Goal: Information Seeking & Learning: Check status

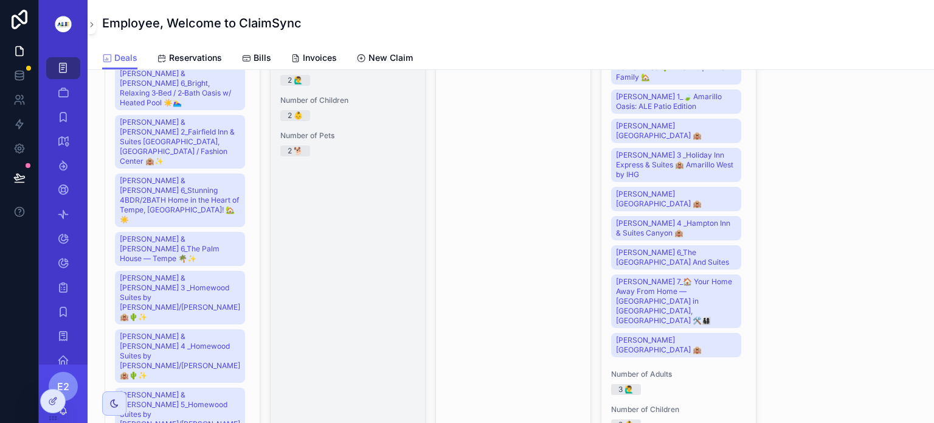
scroll to position [597, 0]
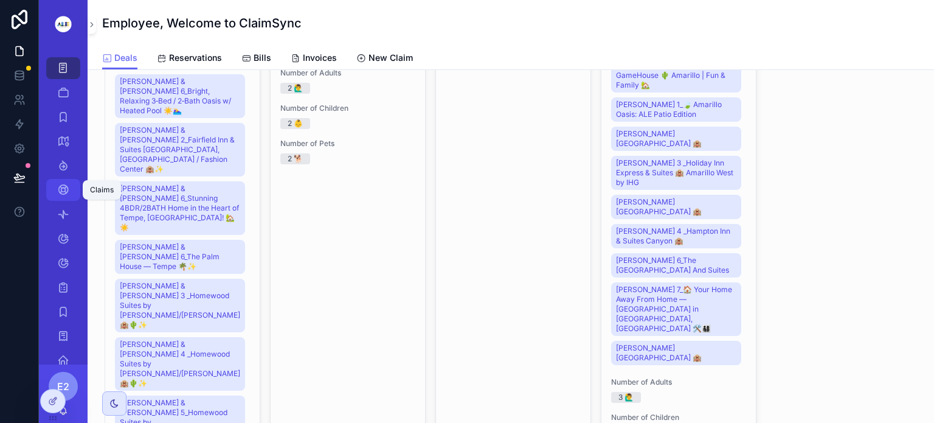
click at [64, 187] on icon "scrollable content" at bounding box center [63, 190] width 12 height 12
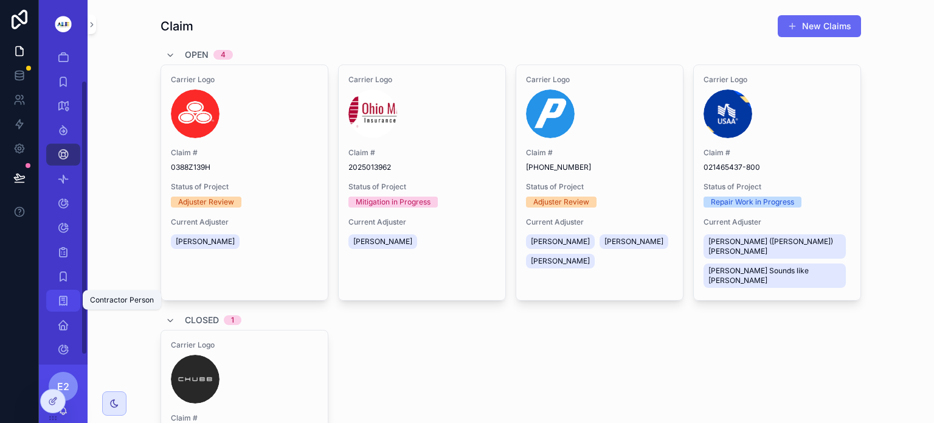
scroll to position [36, 0]
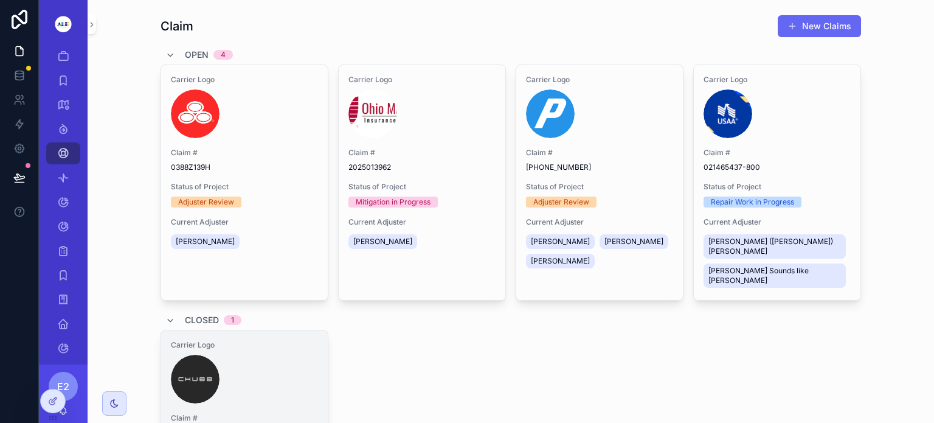
click at [265, 355] on div "scrollable content" at bounding box center [244, 379] width 147 height 49
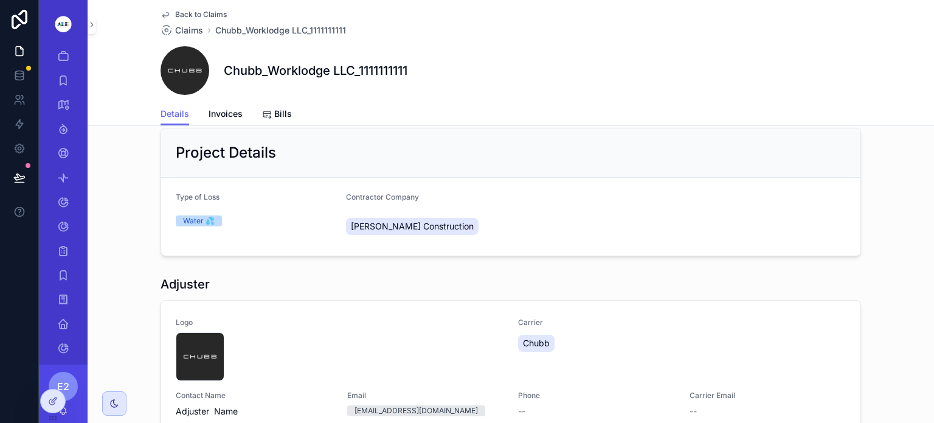
scroll to position [168, 0]
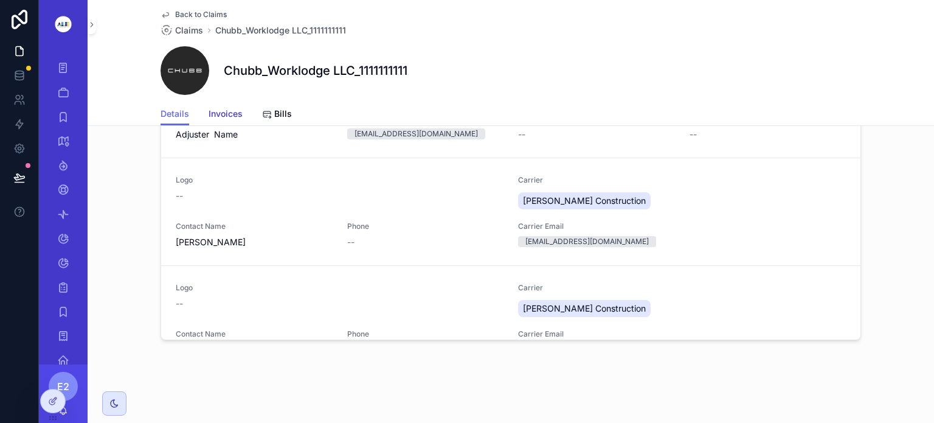
click at [224, 113] on span "Invoices" at bounding box center [226, 114] width 34 height 12
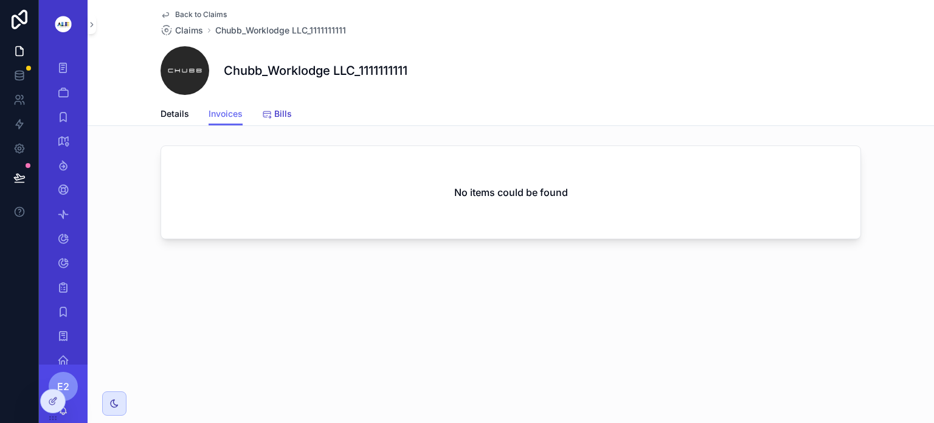
click at [275, 114] on span "Bills" at bounding box center [283, 114] width 18 height 12
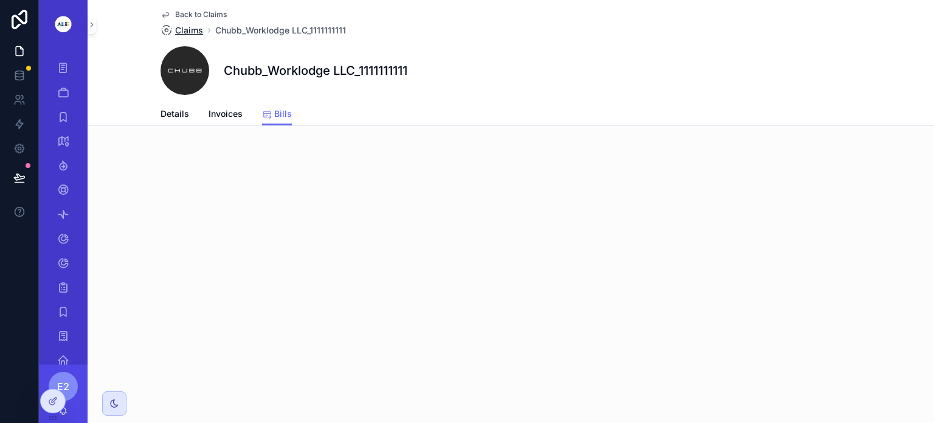
click at [194, 28] on span "Claims" at bounding box center [189, 30] width 28 height 12
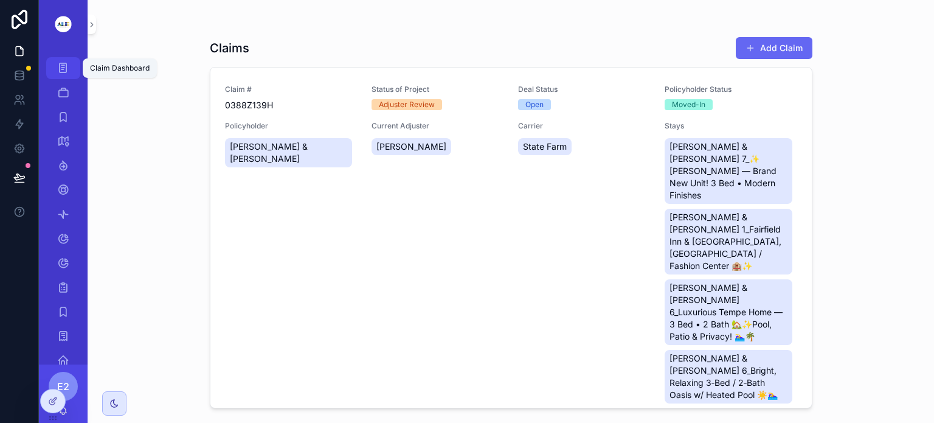
click at [62, 68] on icon "scrollable content" at bounding box center [63, 68] width 12 height 12
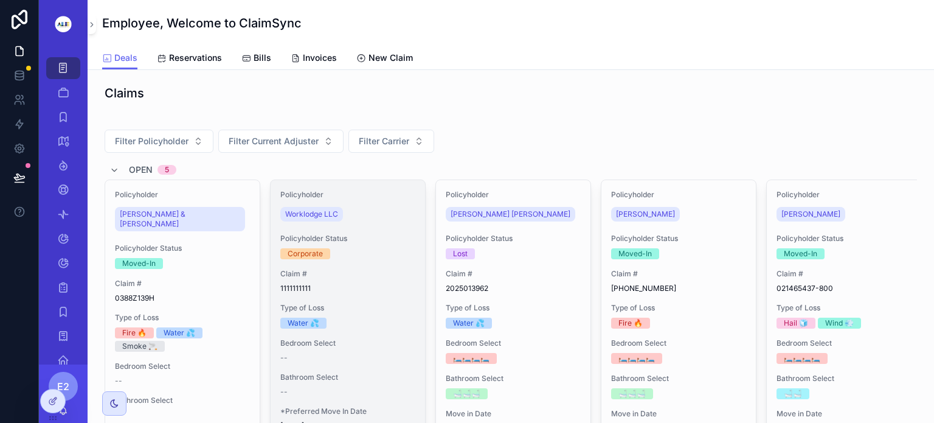
click at [366, 269] on span "Claim #" at bounding box center [347, 274] width 135 height 10
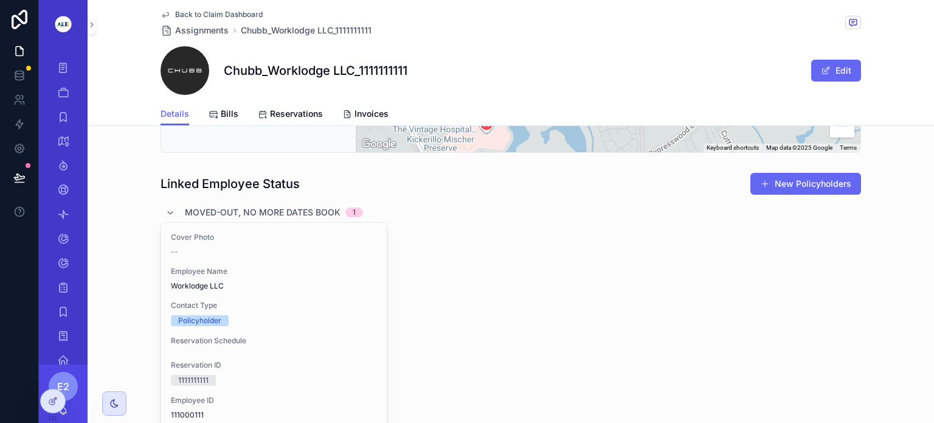
scroll to position [660, 0]
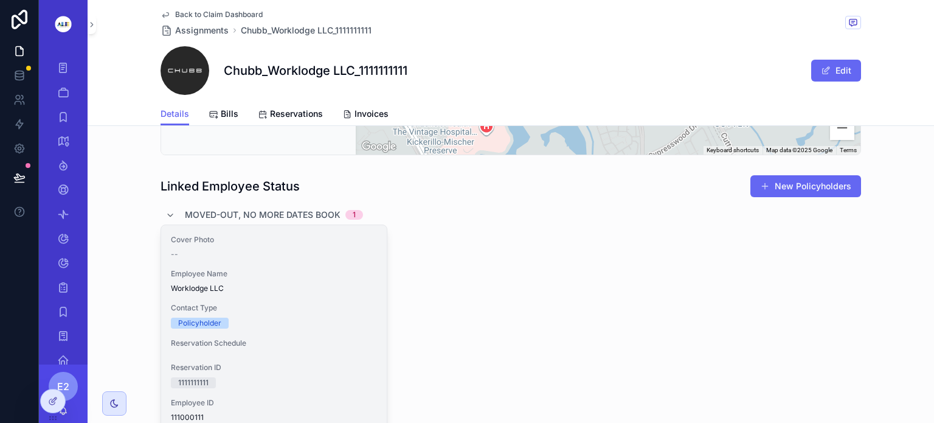
click at [290, 319] on div "Policyholder" at bounding box center [274, 322] width 206 height 11
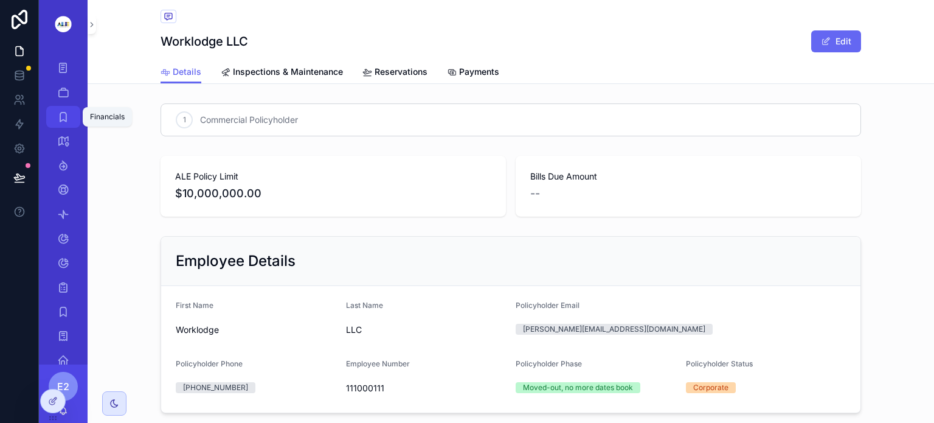
click at [62, 116] on icon "scrollable content" at bounding box center [63, 117] width 12 height 12
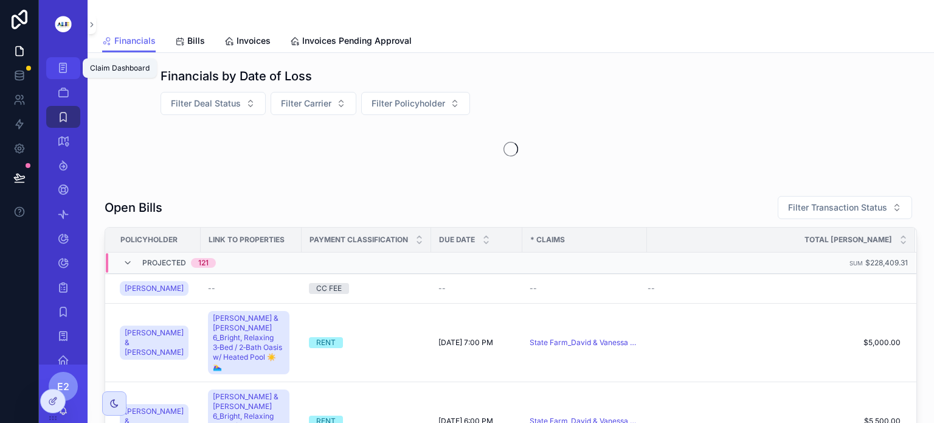
click at [63, 68] on icon "scrollable content" at bounding box center [63, 68] width 12 height 12
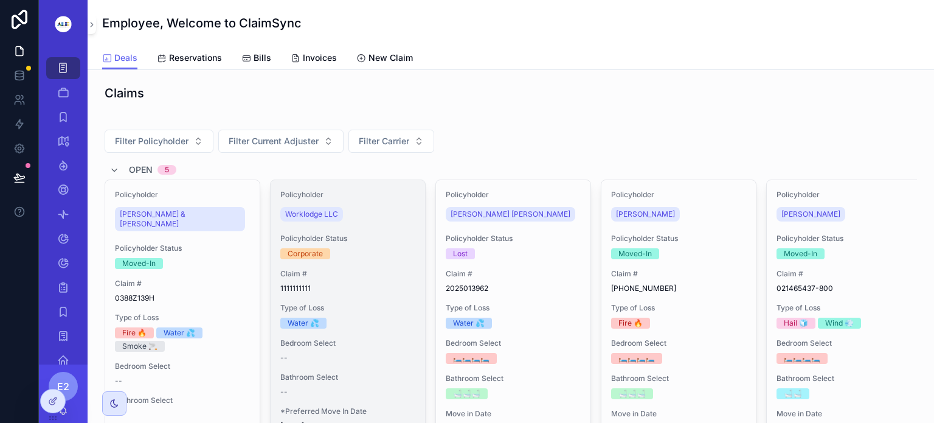
click at [362, 255] on div "Corporate" at bounding box center [347, 253] width 135 height 11
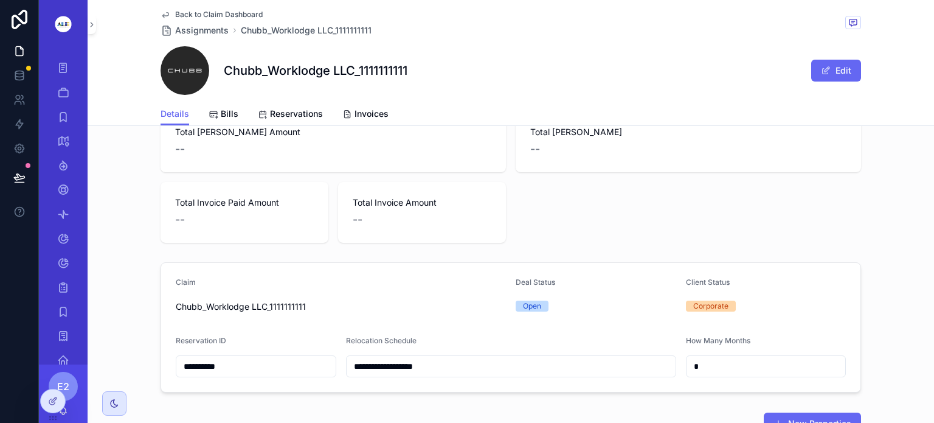
scroll to position [128, 0]
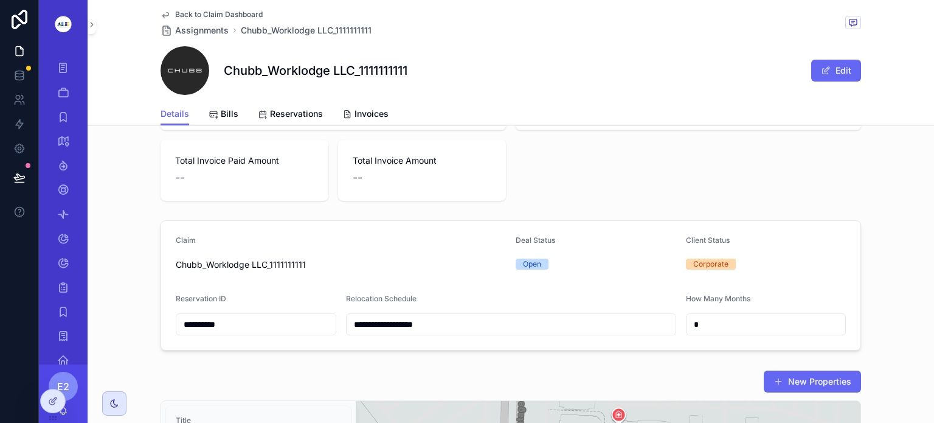
click at [359, 258] on span "Chubb_Worklodge LLC_1111111111" at bounding box center [341, 264] width 330 height 12
click at [421, 288] on form "**********" at bounding box center [510, 285] width 699 height 129
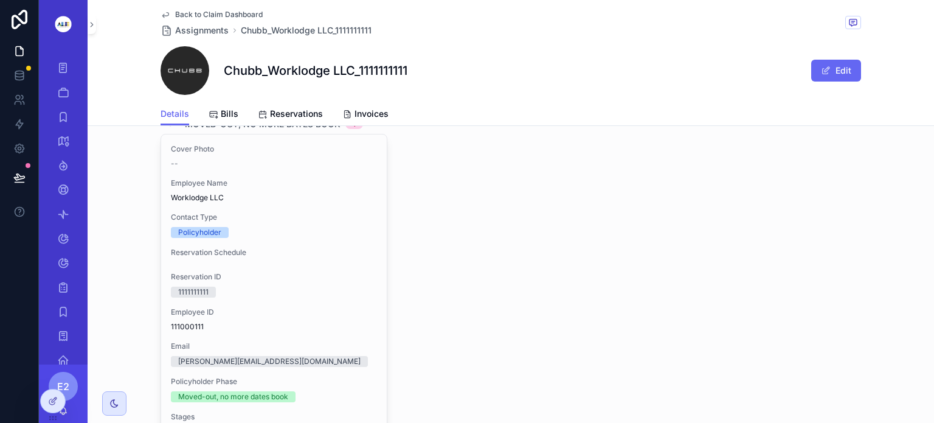
scroll to position [737, 0]
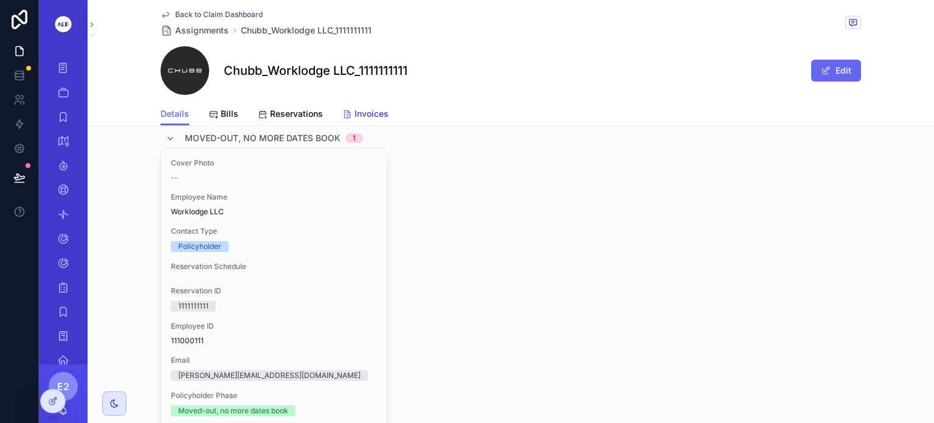
click at [357, 111] on span "Invoices" at bounding box center [372, 114] width 34 height 12
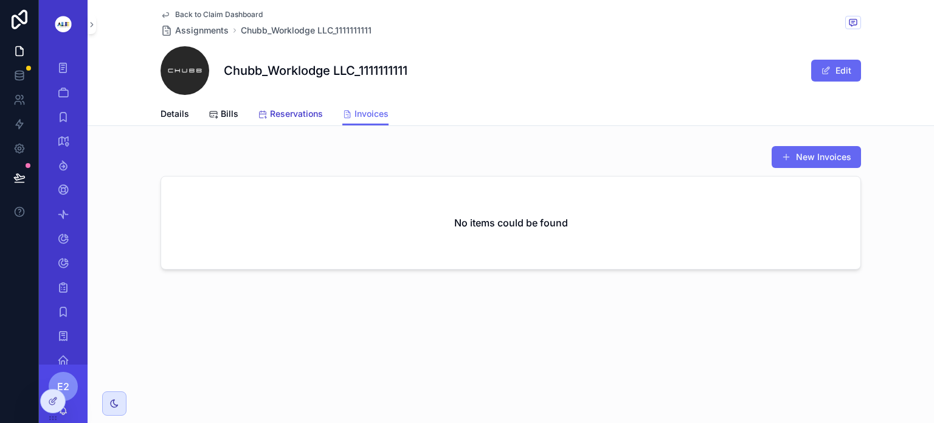
click at [288, 111] on span "Reservations" at bounding box center [296, 114] width 53 height 12
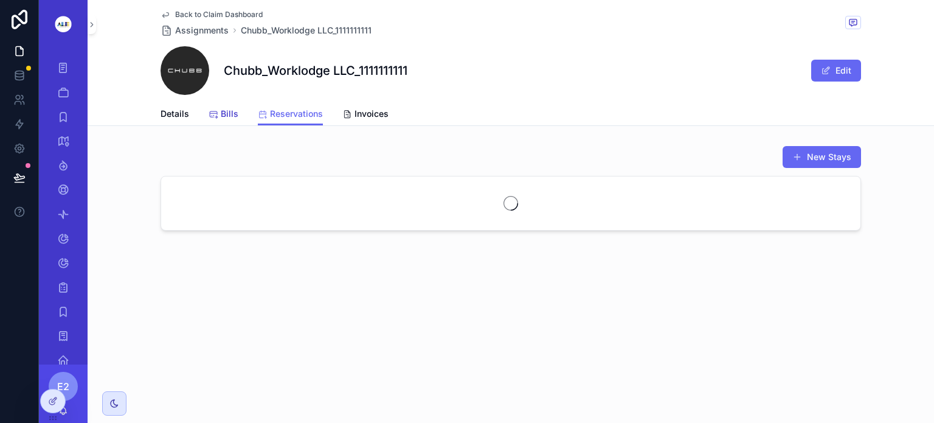
click at [221, 114] on span "Bills" at bounding box center [230, 114] width 18 height 12
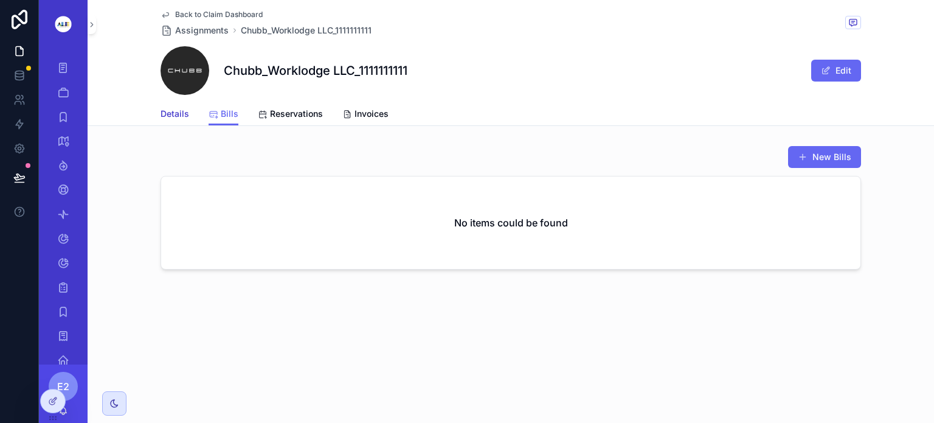
click at [179, 117] on span "Details" at bounding box center [175, 114] width 29 height 12
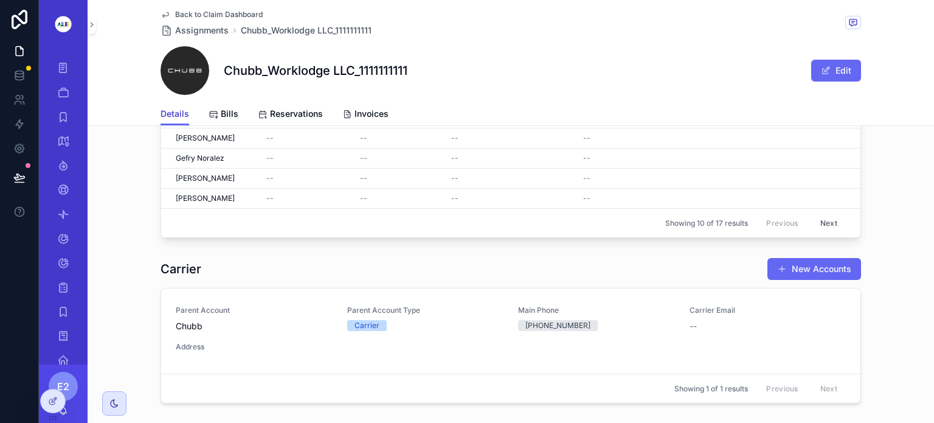
scroll to position [1370, 0]
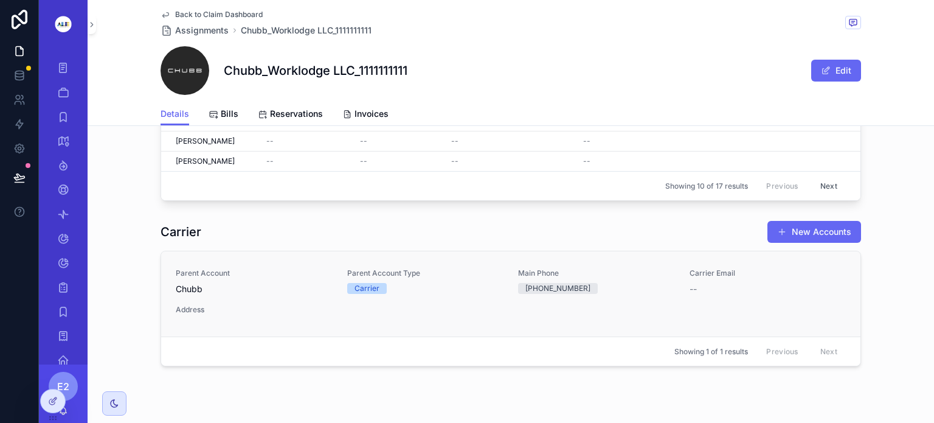
click at [389, 285] on div "Parent Account Chubb Parent Account Type Carrier Main Phone +1 800-252-4670 Car…" at bounding box center [511, 293] width 670 height 51
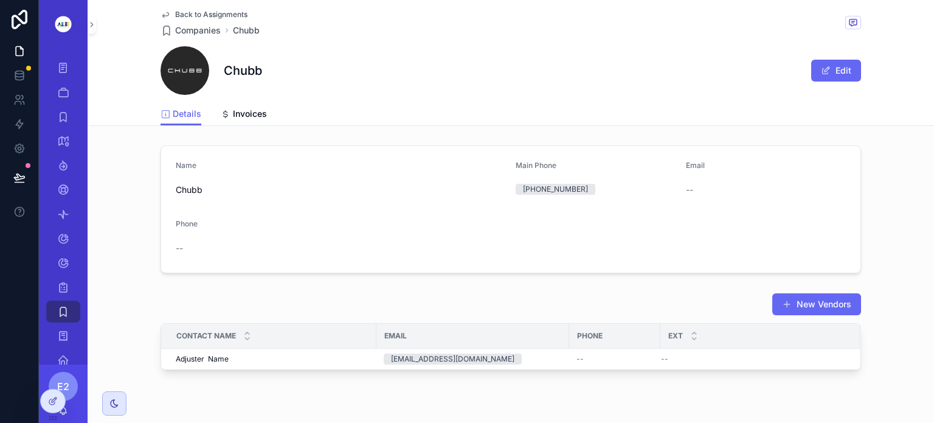
click at [161, 12] on icon "scrollable content" at bounding box center [166, 15] width 10 height 10
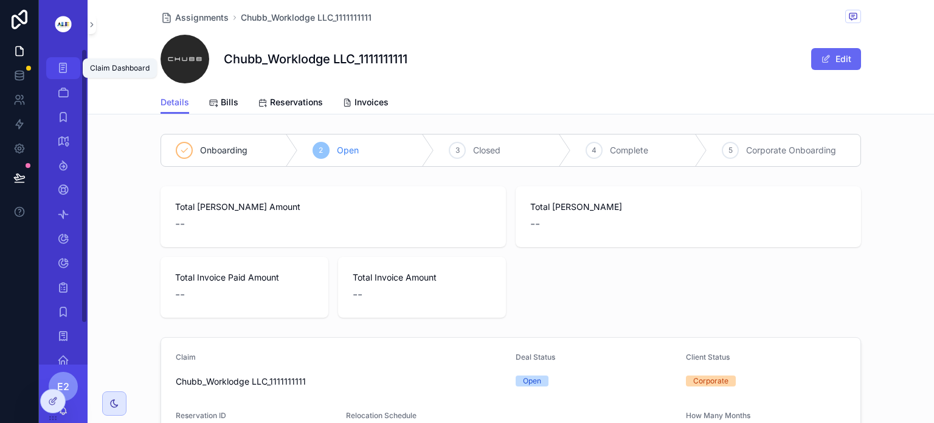
click at [63, 68] on icon "scrollable content" at bounding box center [63, 68] width 12 height 12
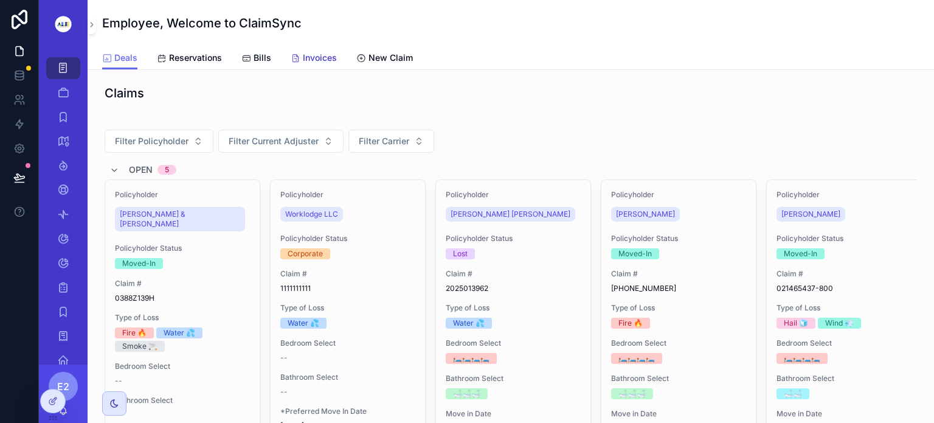
click at [314, 56] on span "Invoices" at bounding box center [320, 58] width 34 height 12
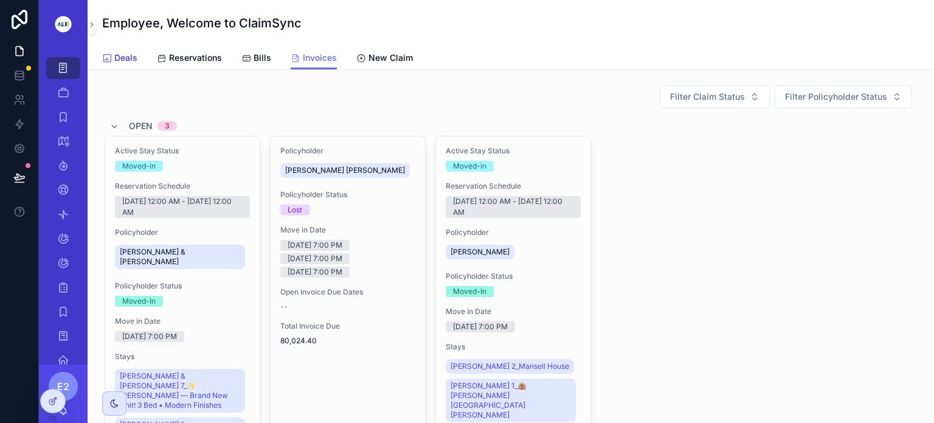
click at [119, 54] on span "Deals" at bounding box center [125, 58] width 23 height 12
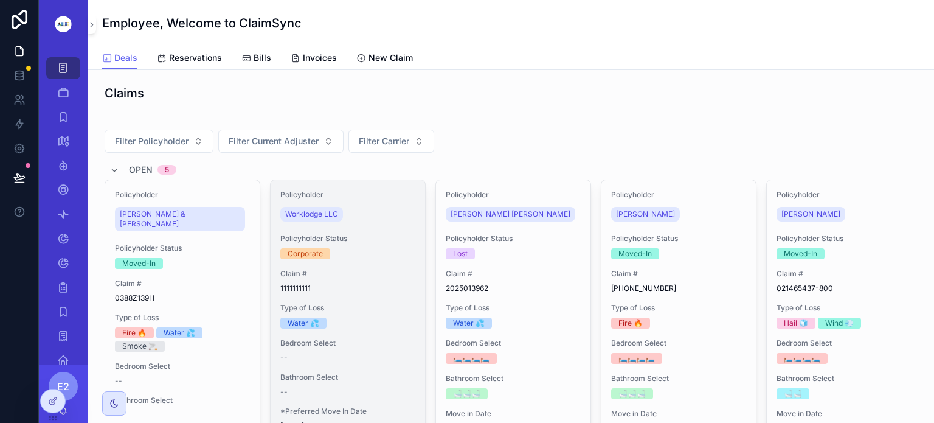
click at [375, 238] on span "Policyholder Status" at bounding box center [347, 239] width 135 height 10
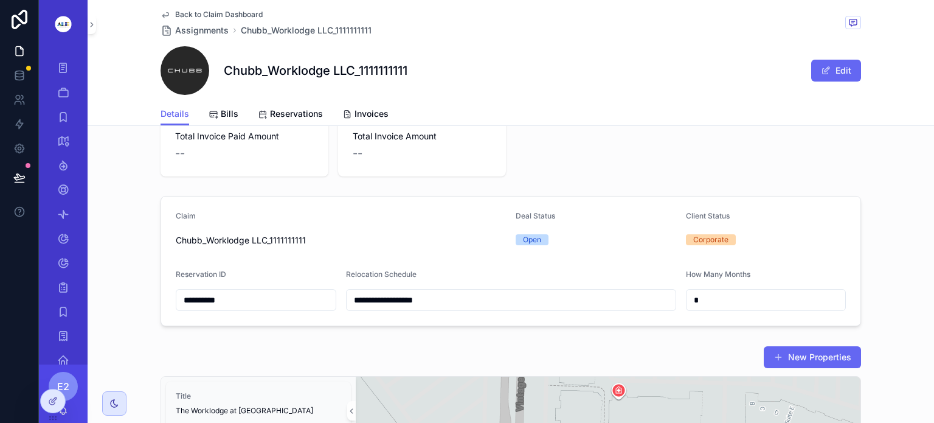
scroll to position [153, 0]
click at [365, 235] on span "Chubb_Worklodge LLC_1111111111" at bounding box center [341, 240] width 330 height 12
click at [604, 272] on div "Relocation Schedule" at bounding box center [511, 276] width 330 height 15
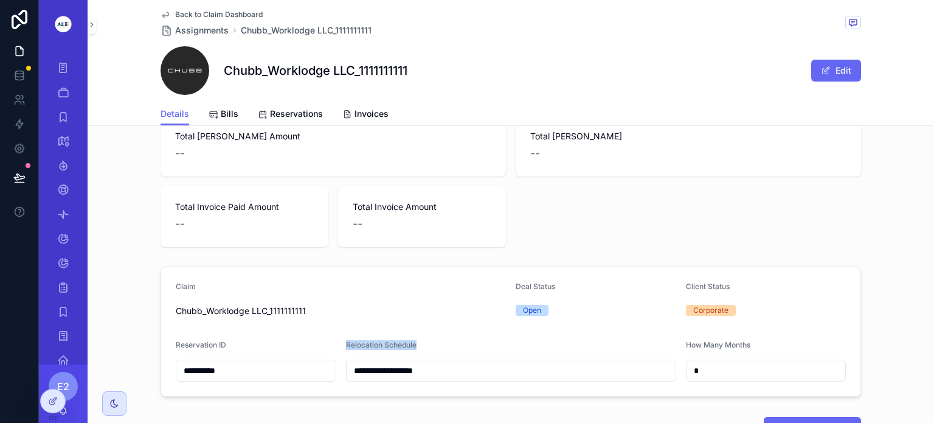
scroll to position [82, 0]
click at [342, 305] on span "Chubb_Worklodge LLC_1111111111" at bounding box center [341, 311] width 330 height 12
click at [482, 333] on form "**********" at bounding box center [510, 331] width 699 height 129
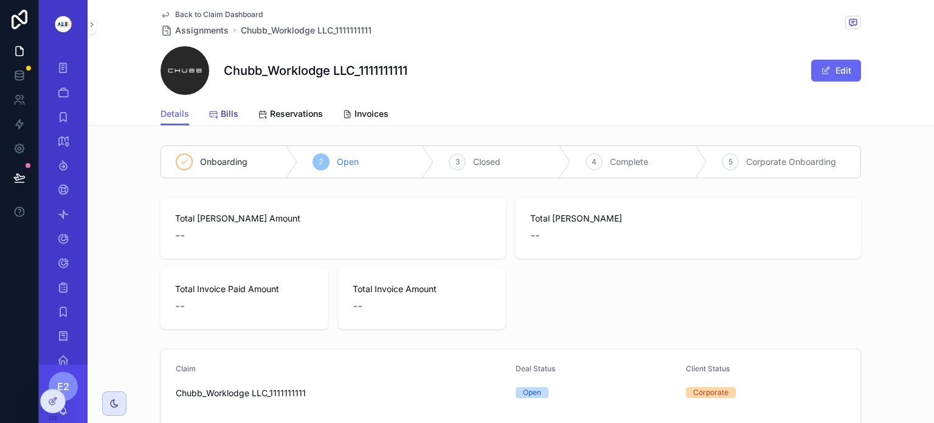
click at [221, 117] on span "Bills" at bounding box center [230, 114] width 18 height 12
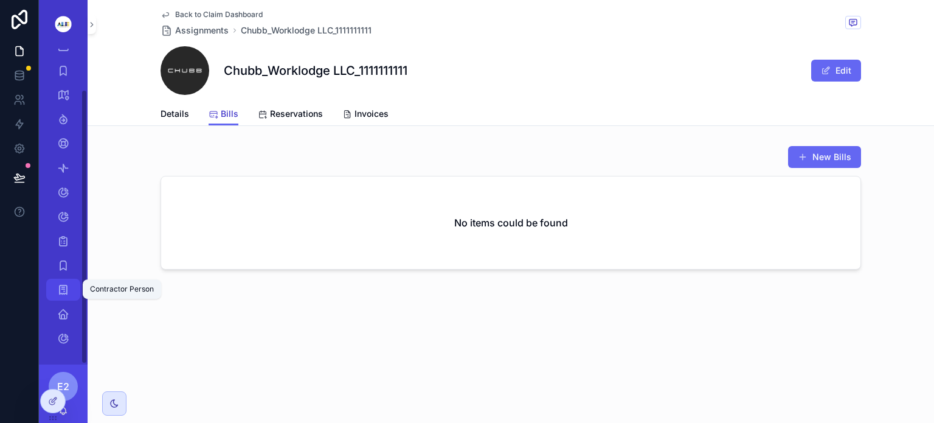
scroll to position [46, 0]
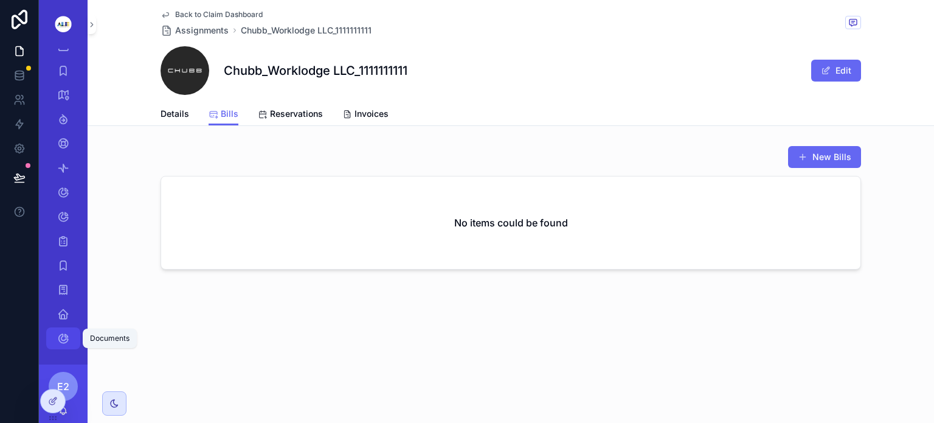
click at [63, 336] on icon "scrollable content" at bounding box center [63, 338] width 12 height 12
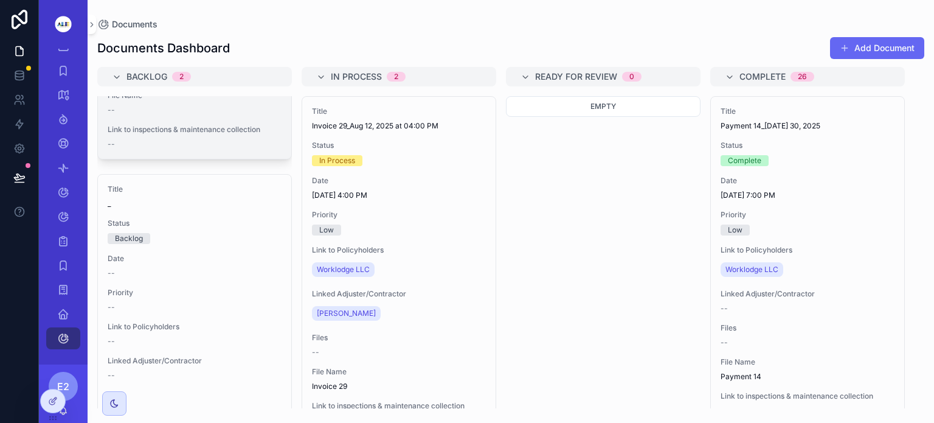
scroll to position [358, 0]
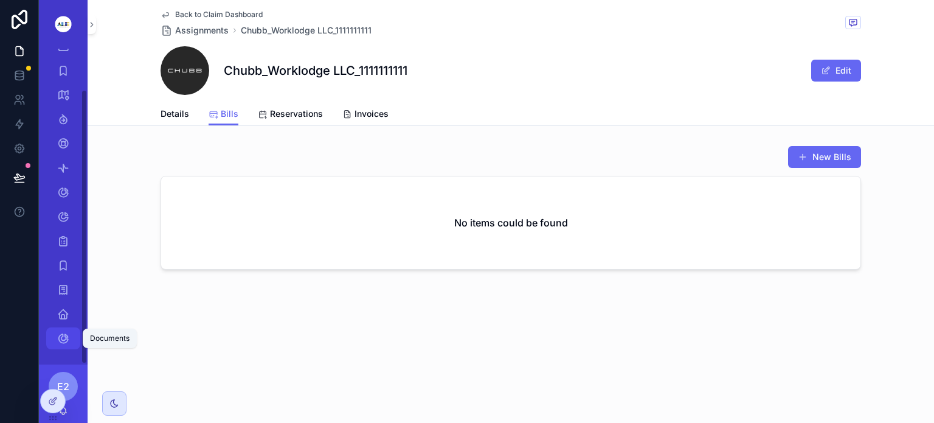
click at [58, 338] on icon "scrollable content" at bounding box center [63, 338] width 12 height 12
click at [68, 336] on icon "scrollable content" at bounding box center [63, 338] width 12 height 12
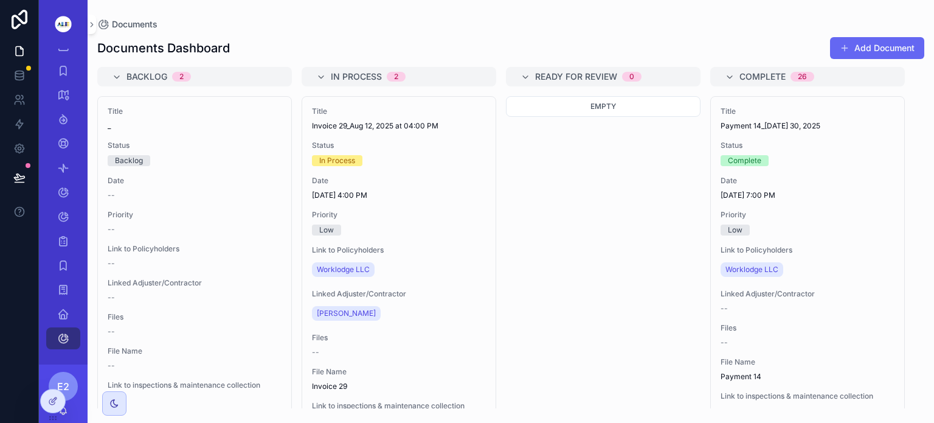
scroll to position [0, 106]
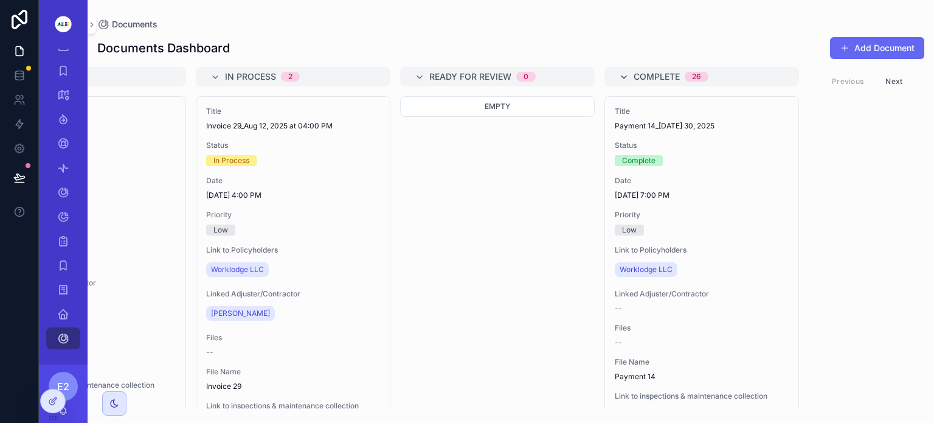
click at [625, 74] on icon "scrollable content" at bounding box center [624, 77] width 10 height 10
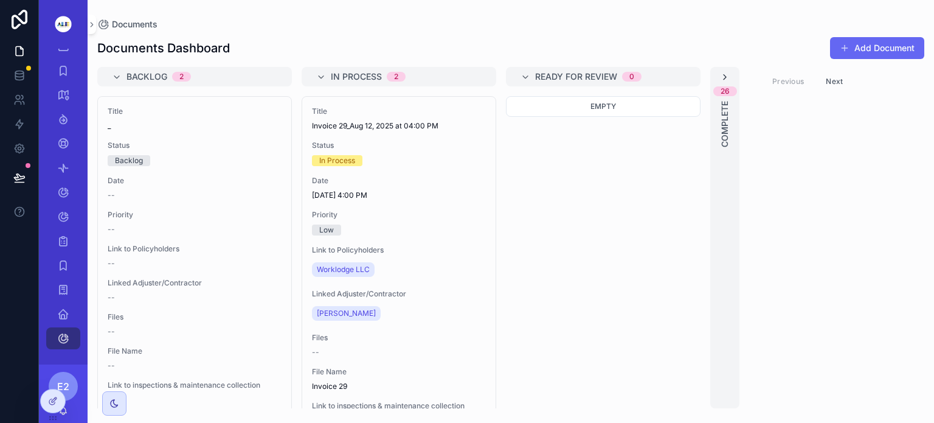
scroll to position [0, 0]
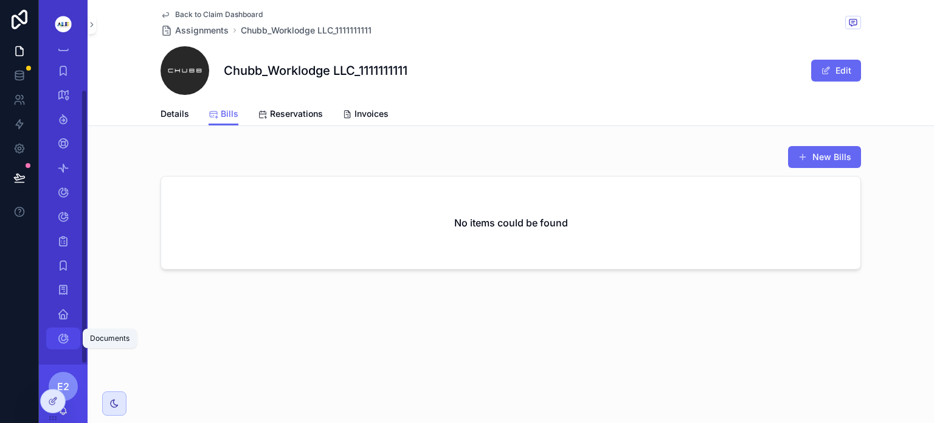
click at [58, 340] on icon "scrollable content" at bounding box center [63, 338] width 12 height 12
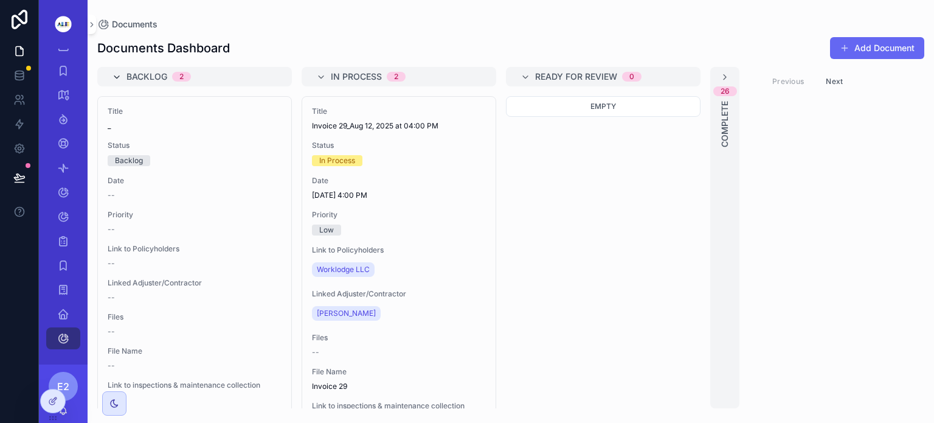
click at [116, 77] on icon "scrollable content" at bounding box center [117, 77] width 10 height 10
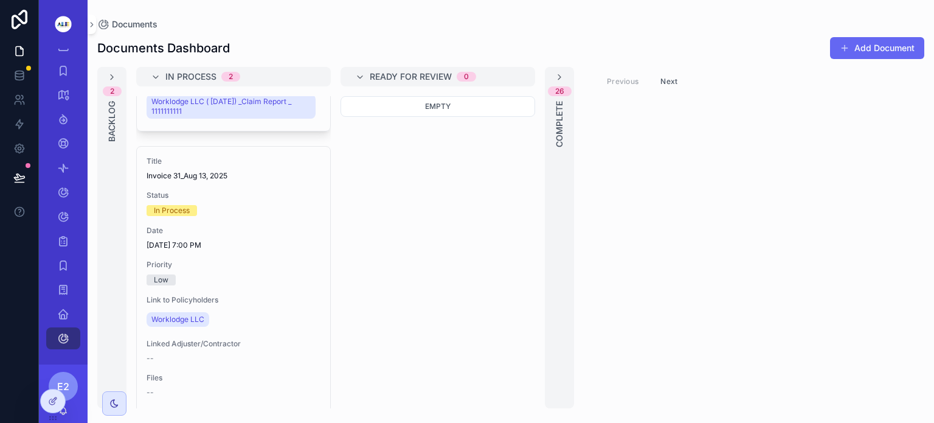
scroll to position [325, 0]
click at [561, 77] on icon "scrollable content" at bounding box center [560, 77] width 10 height 10
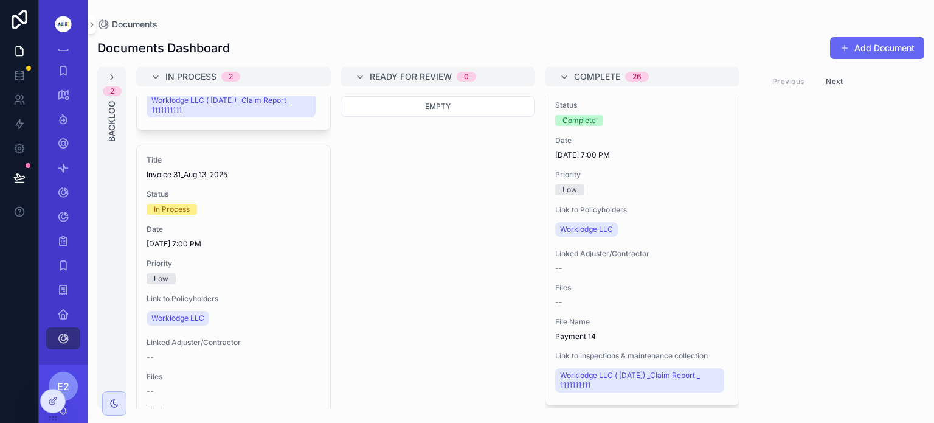
scroll to position [0, 0]
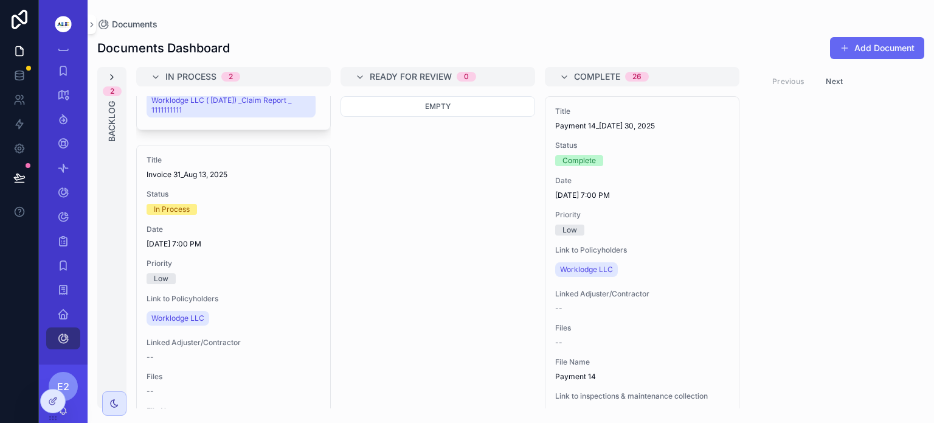
click at [111, 79] on icon "scrollable content" at bounding box center [112, 77] width 10 height 10
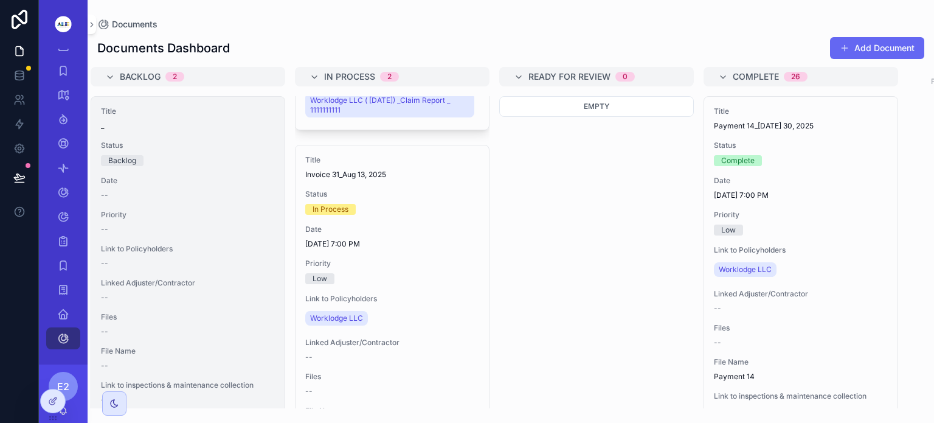
scroll to position [0, 7]
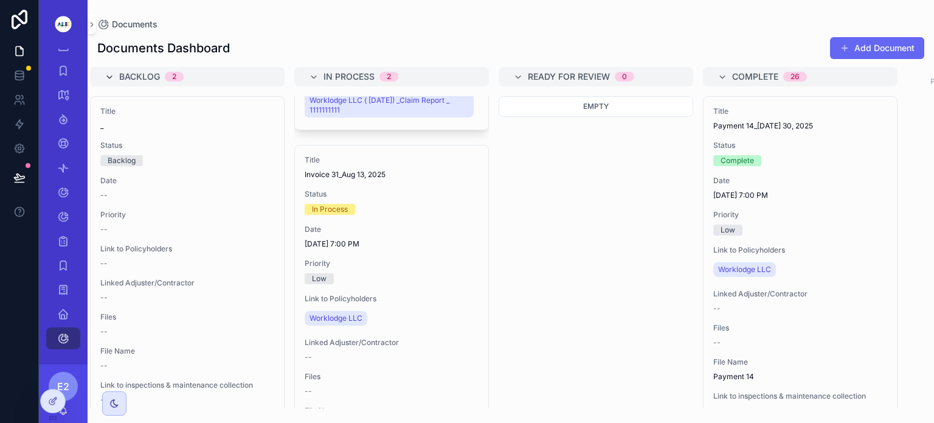
click at [107, 73] on icon "scrollable content" at bounding box center [110, 77] width 10 height 10
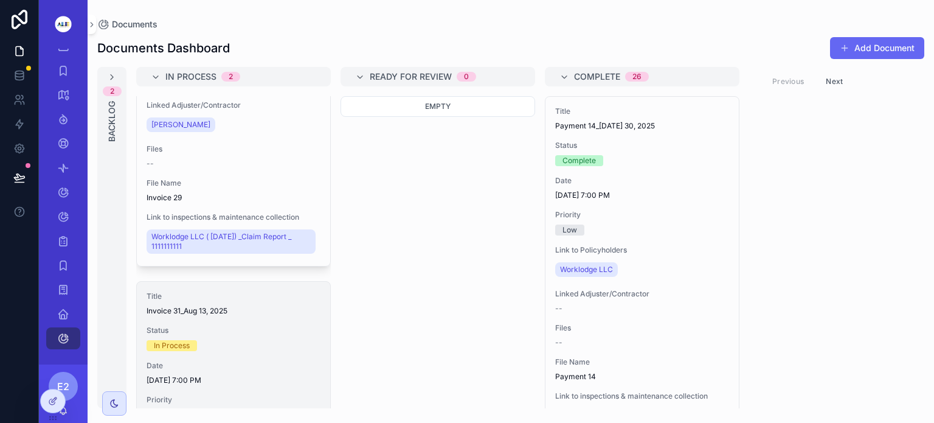
scroll to position [190, 0]
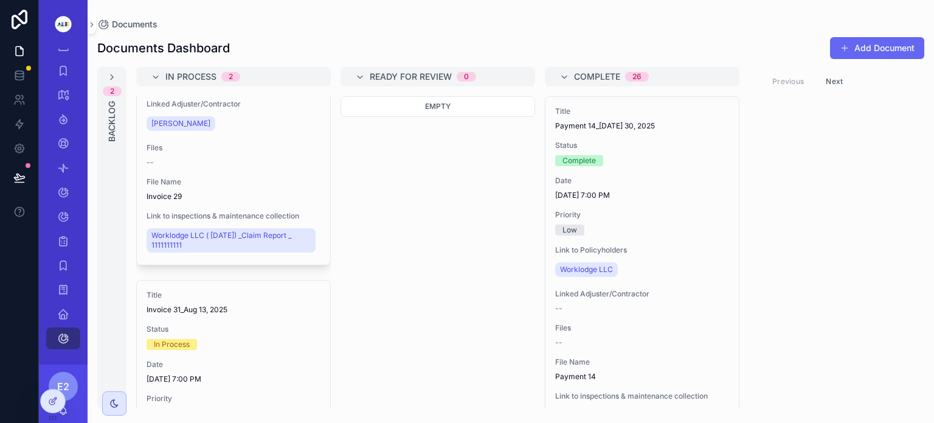
click at [75, 253] on div "Companies" at bounding box center [63, 265] width 49 height 24
click at [62, 243] on icon "scrollable content" at bounding box center [63, 241] width 12 height 12
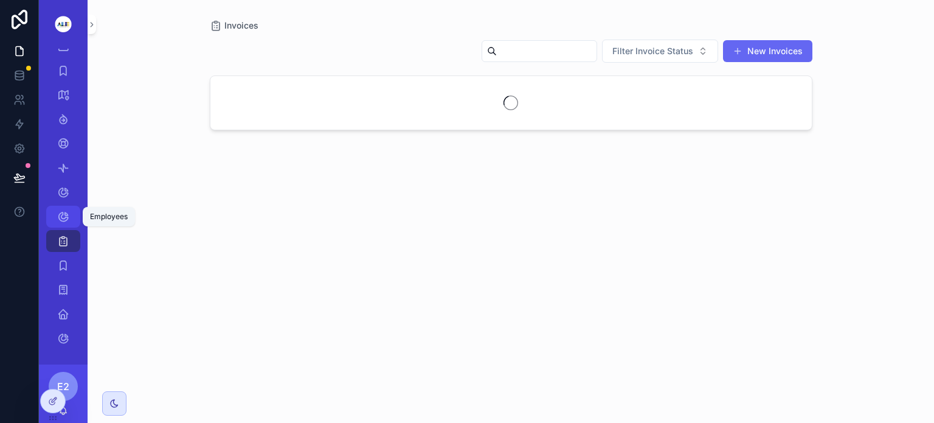
click at [61, 213] on icon "scrollable content" at bounding box center [63, 216] width 12 height 12
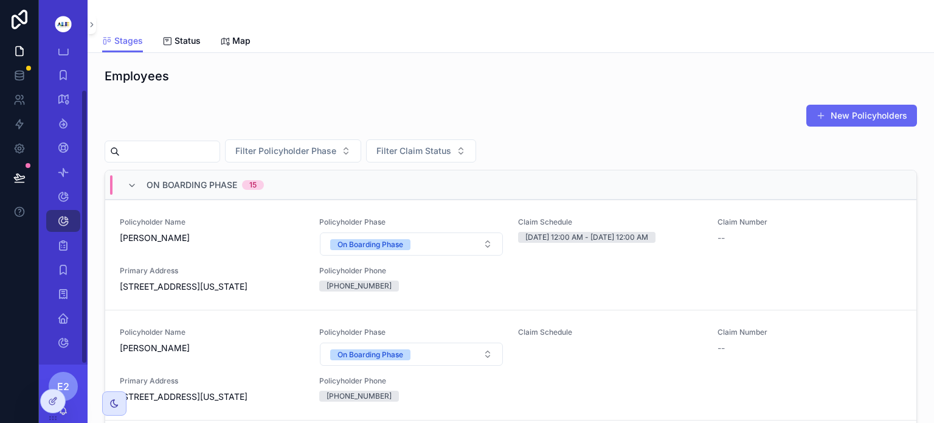
scroll to position [46, 0]
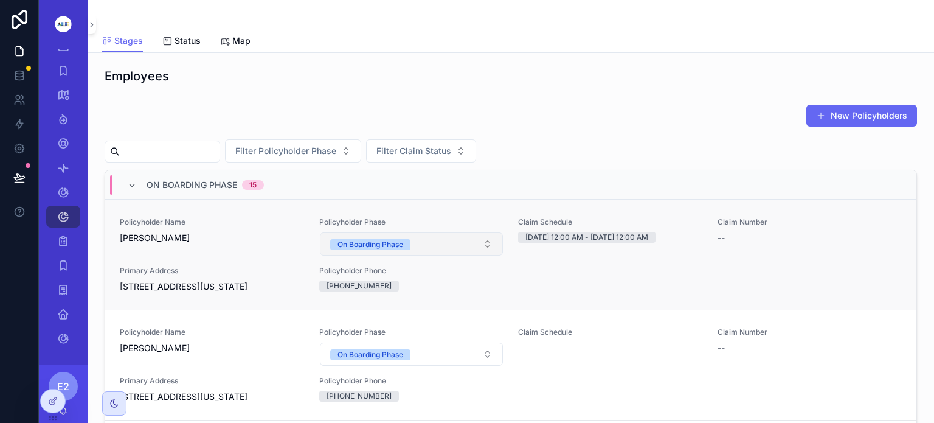
click at [477, 246] on button "On Boarding Phase" at bounding box center [412, 243] width 184 height 23
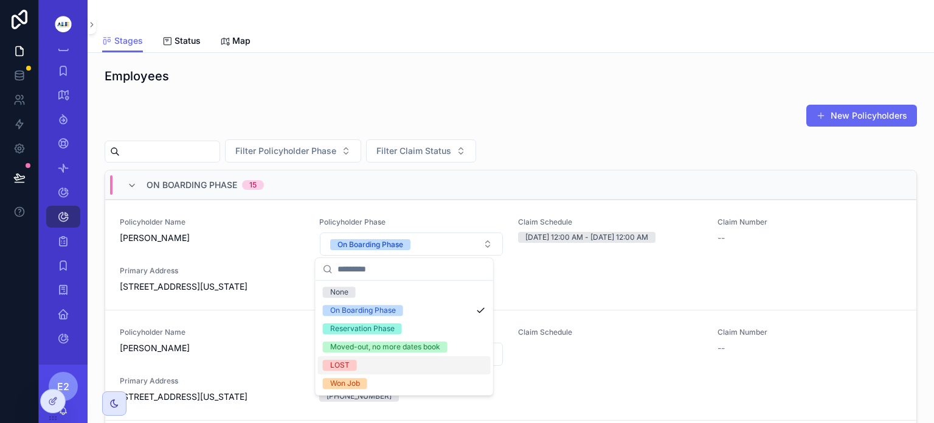
click at [364, 365] on div "LOST" at bounding box center [404, 365] width 173 height 18
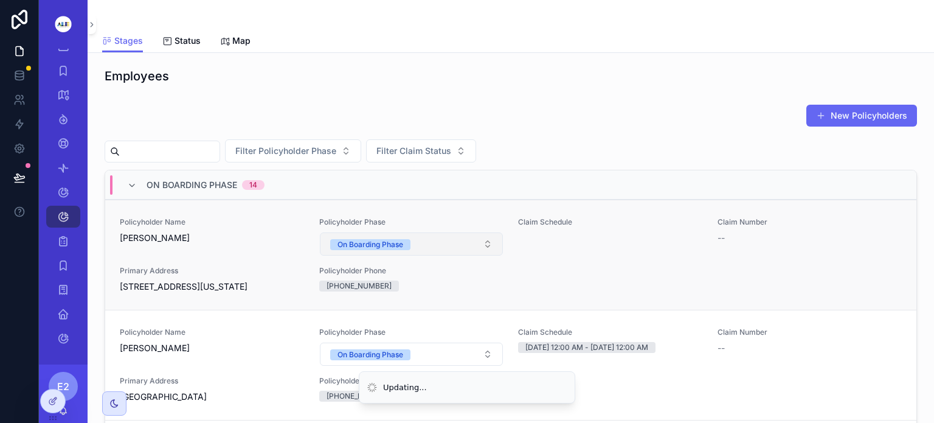
click at [476, 245] on button "On Boarding Phase" at bounding box center [412, 243] width 184 height 23
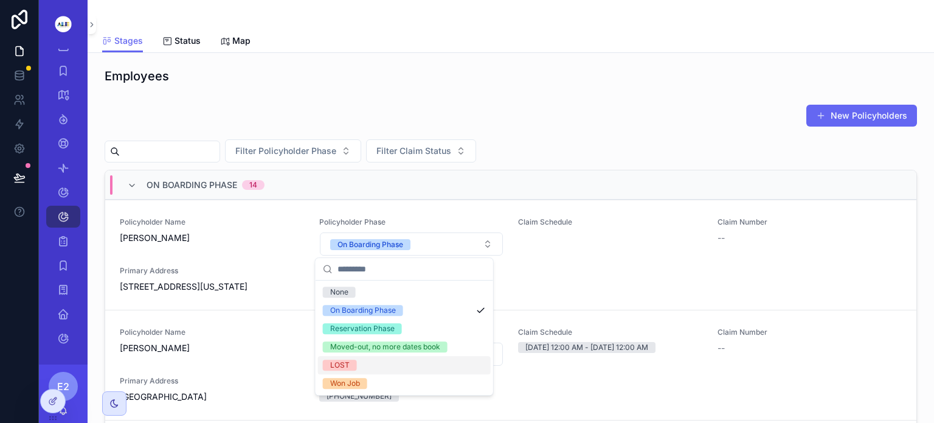
click at [369, 364] on div "LOST" at bounding box center [404, 365] width 173 height 18
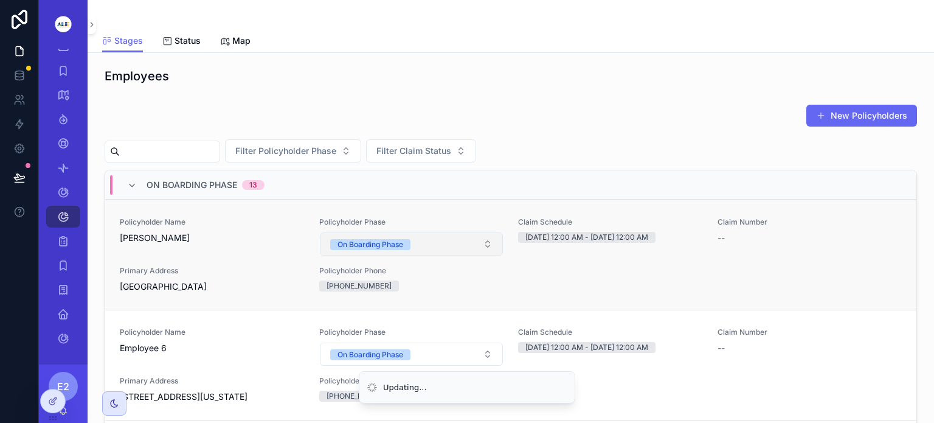
click at [478, 246] on button "On Boarding Phase" at bounding box center [412, 243] width 184 height 23
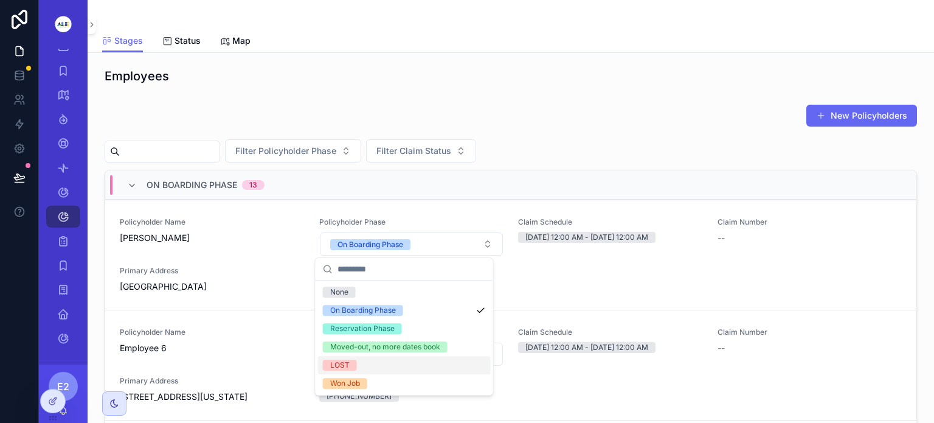
click at [378, 369] on div "LOST" at bounding box center [404, 365] width 173 height 18
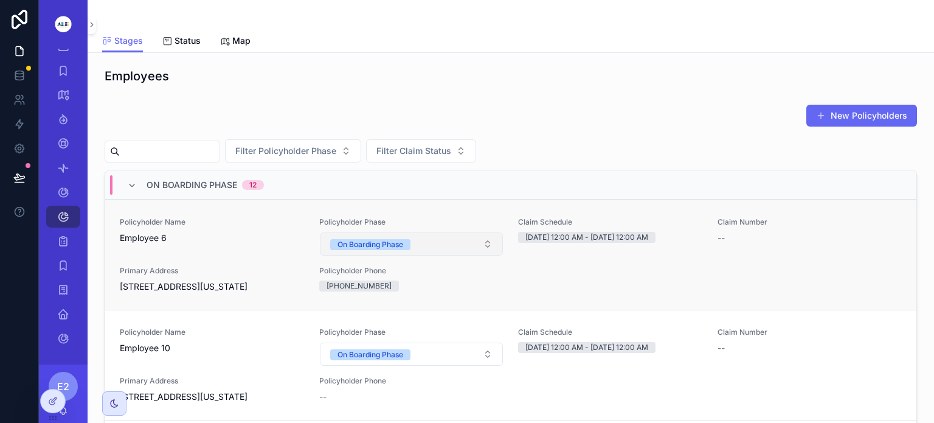
click at [484, 241] on button "On Boarding Phase" at bounding box center [412, 243] width 184 height 23
click at [476, 245] on button "On Boarding Phase" at bounding box center [412, 243] width 184 height 23
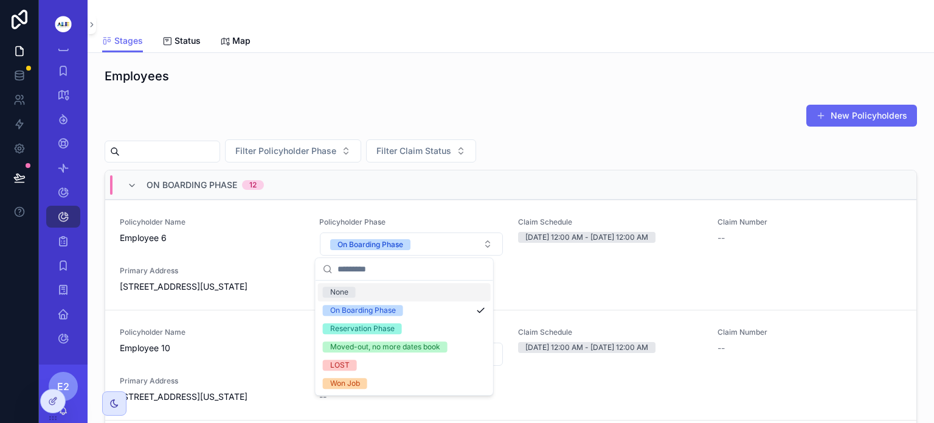
click at [618, 134] on div "New Policyholders Filter Policyholder Phase Filter Claim Status On Boarding Pha…" at bounding box center [511, 295] width 813 height 383
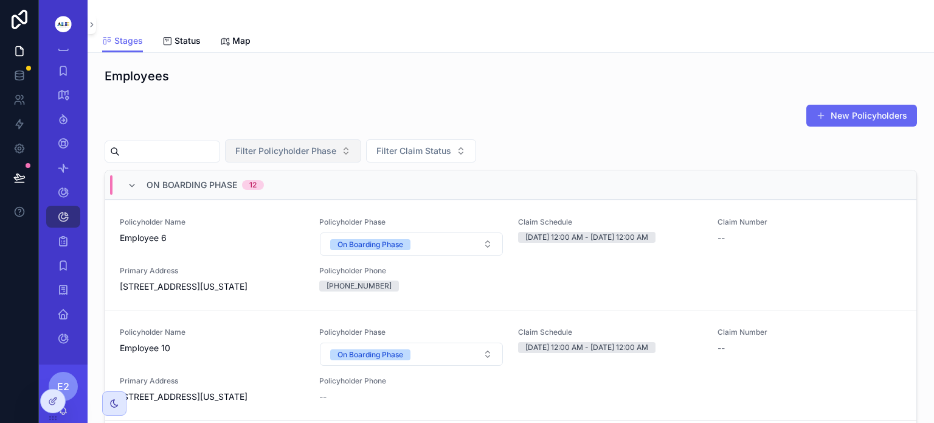
click at [361, 153] on button "Filter Policyholder Phase" at bounding box center [293, 150] width 136 height 23
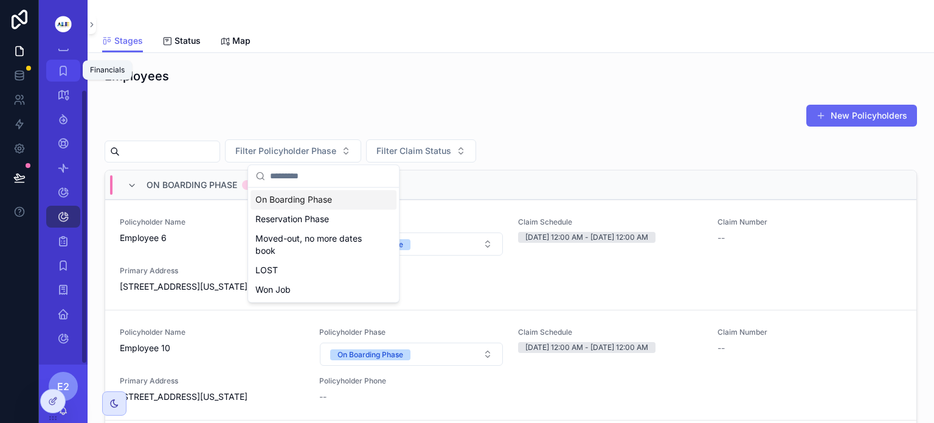
scroll to position [0, 0]
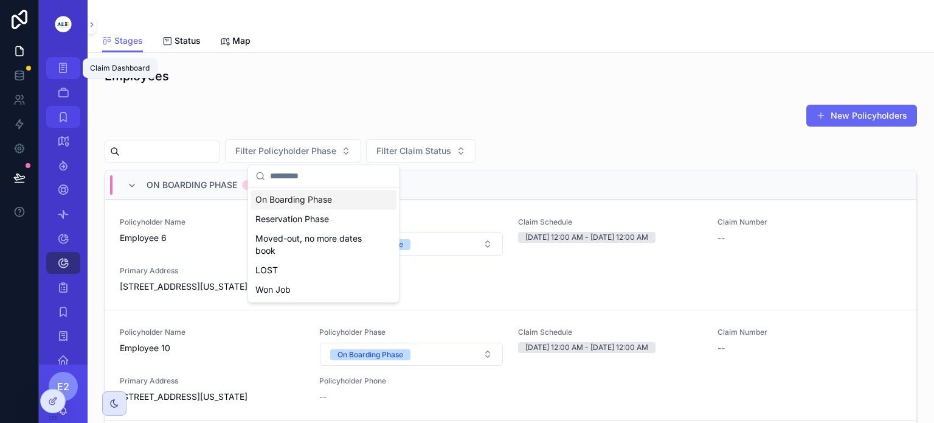
click at [66, 69] on icon "scrollable content" at bounding box center [63, 68] width 12 height 12
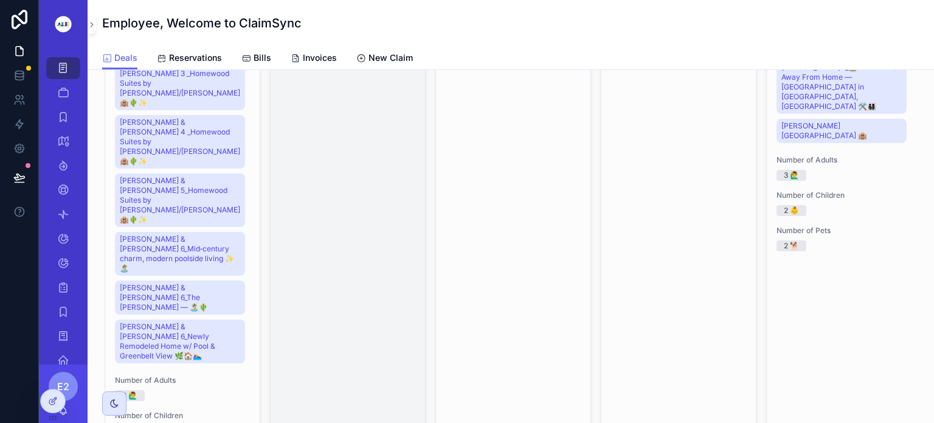
scroll to position [820, 0]
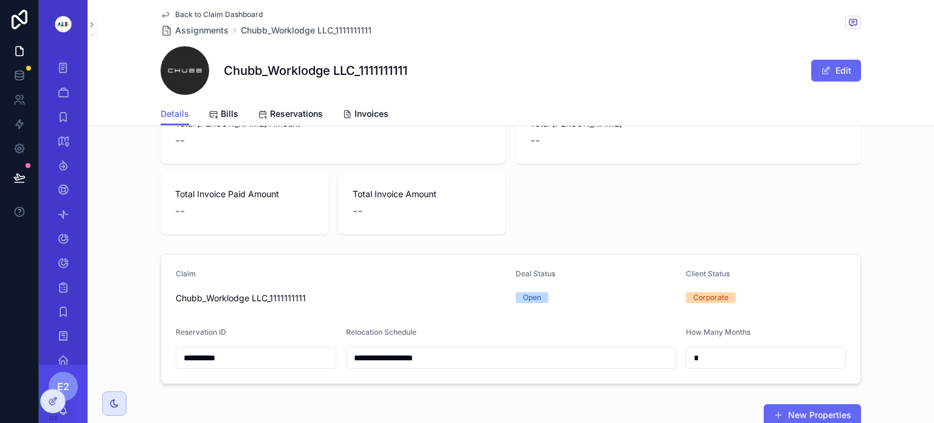
scroll to position [175, 0]
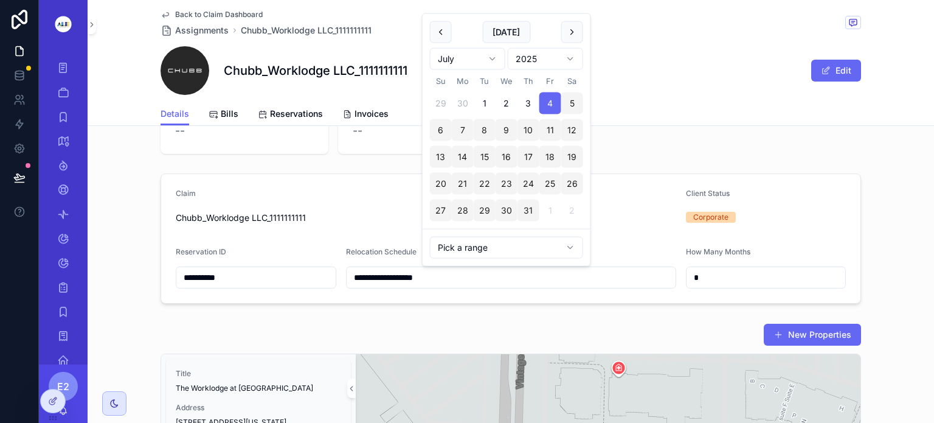
click at [433, 278] on input "**********" at bounding box center [511, 277] width 329 height 17
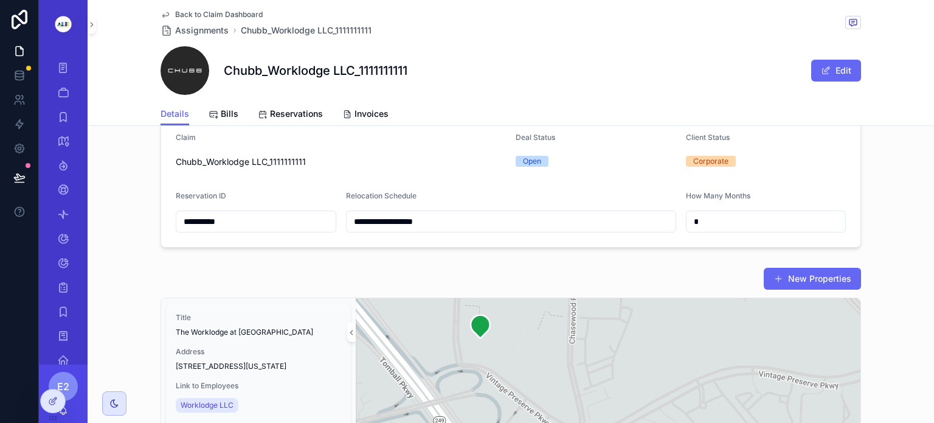
scroll to position [231, 0]
drag, startPoint x: 703, startPoint y: 62, endPoint x: 49, endPoint y: 401, distance: 736.9
click at [49, 401] on icon at bounding box center [53, 401] width 10 height 10
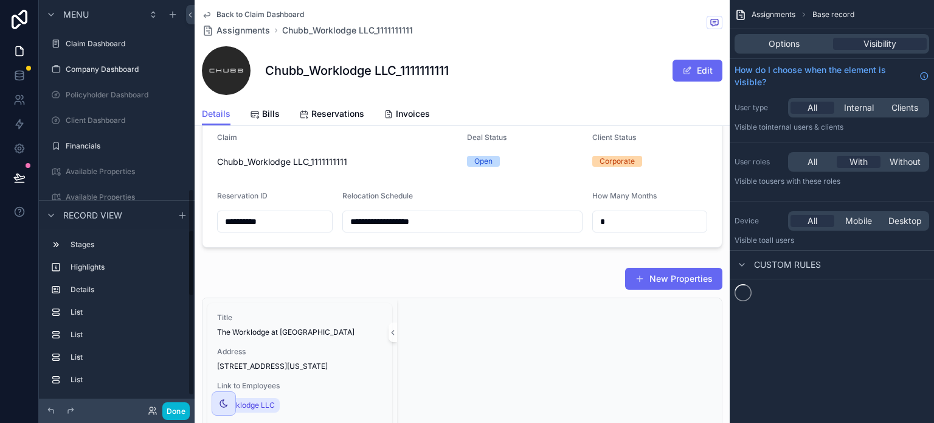
click at [48, 403] on div "Done" at bounding box center [117, 411] width 146 height 18
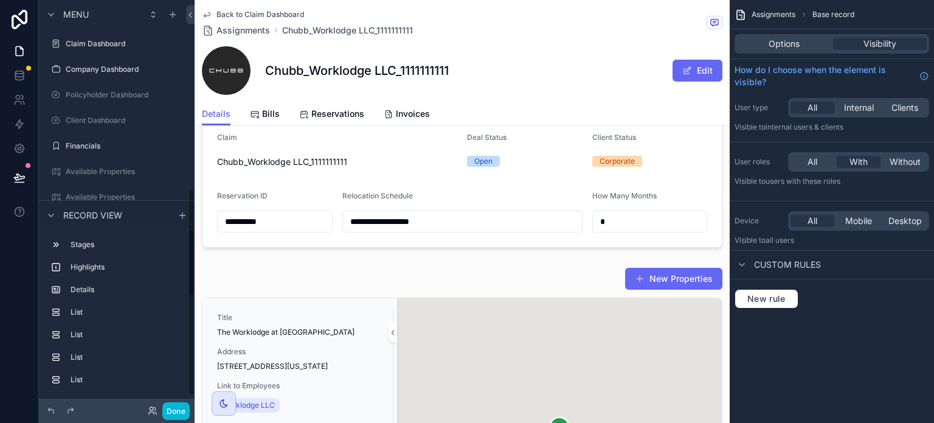
scroll to position [713, 0]
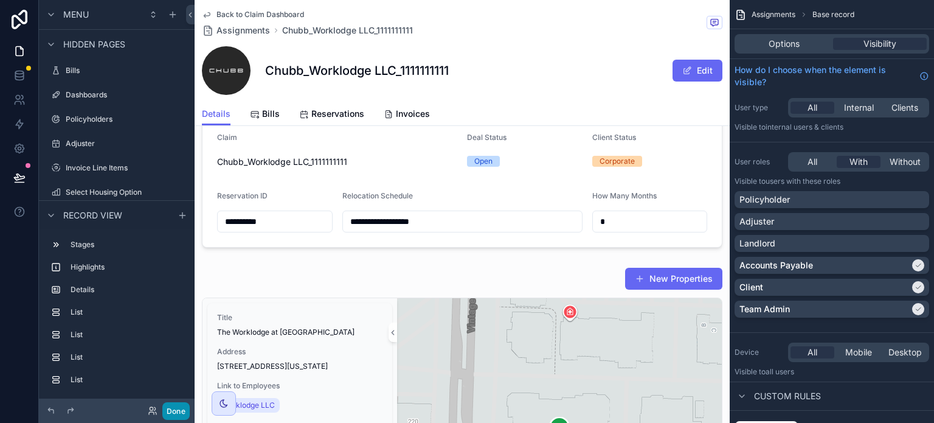
click at [173, 408] on button "Done" at bounding box center [175, 411] width 27 height 18
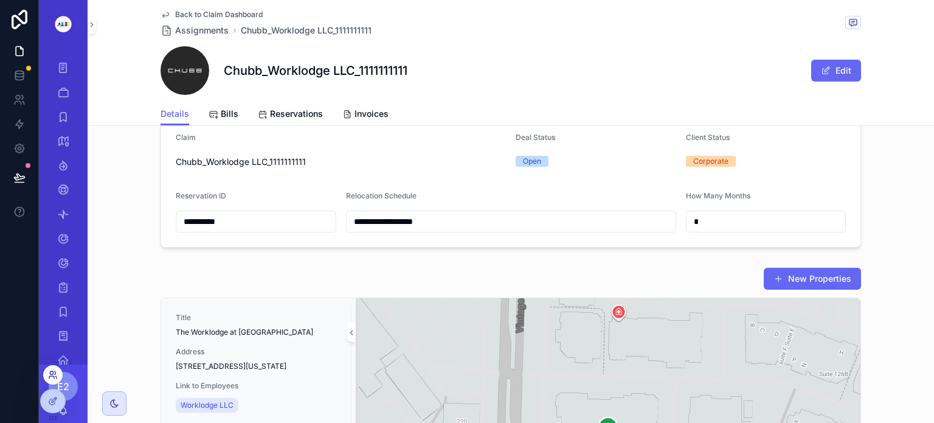
click at [51, 372] on icon at bounding box center [53, 375] width 10 height 10
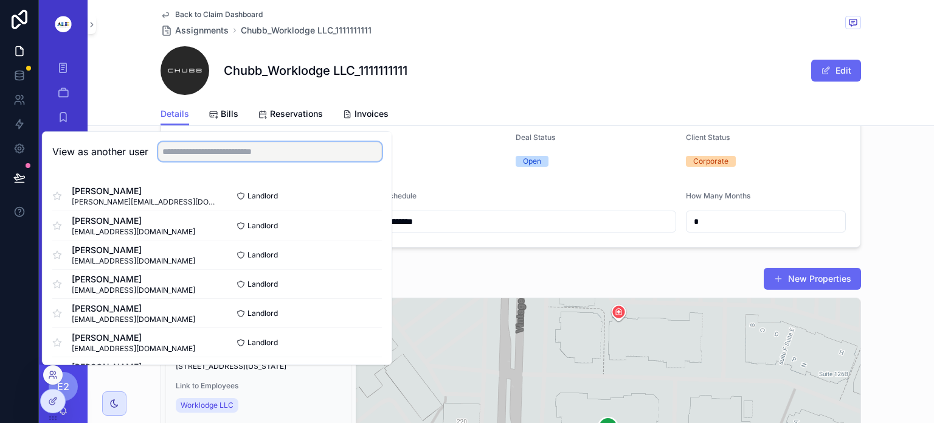
click at [172, 153] on input "text" at bounding box center [270, 151] width 224 height 19
type input "***"
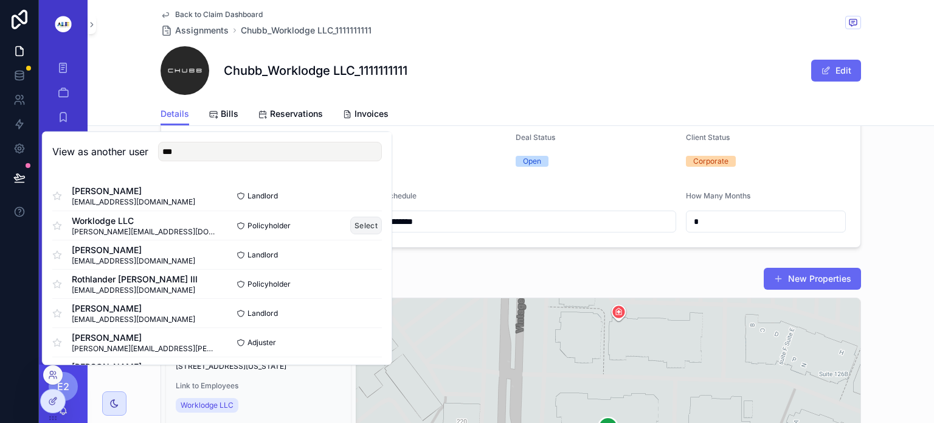
click at [359, 223] on button "Select" at bounding box center [366, 226] width 32 height 18
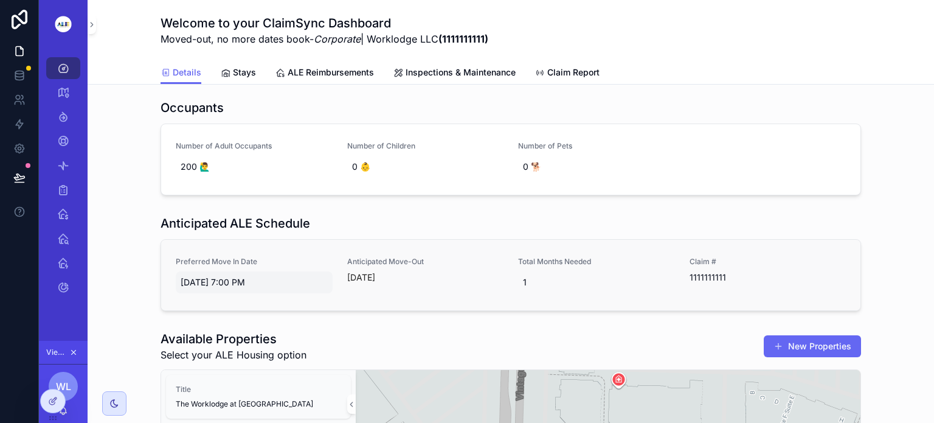
click at [290, 272] on div "[DATE] 7:00 PM" at bounding box center [254, 282] width 157 height 22
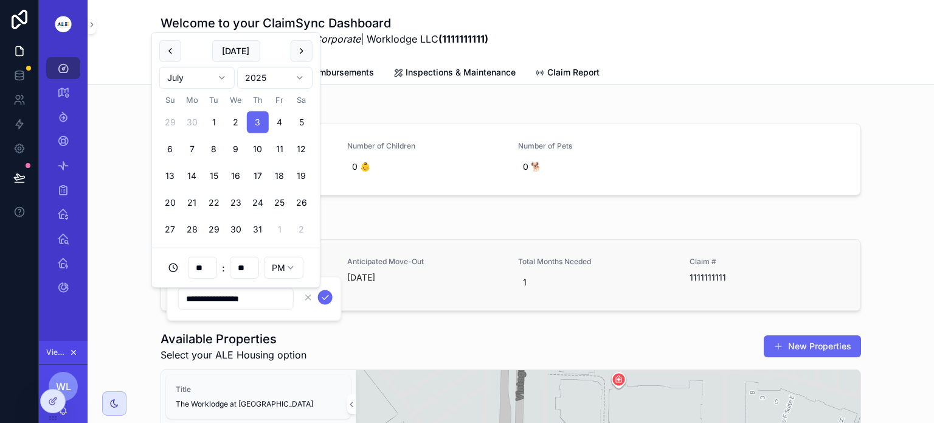
click at [462, 249] on div "Preferred Move In Date 7/3/2025 7:00 PM Anticipated Move-Out 1 month ago Total …" at bounding box center [510, 275] width 699 height 71
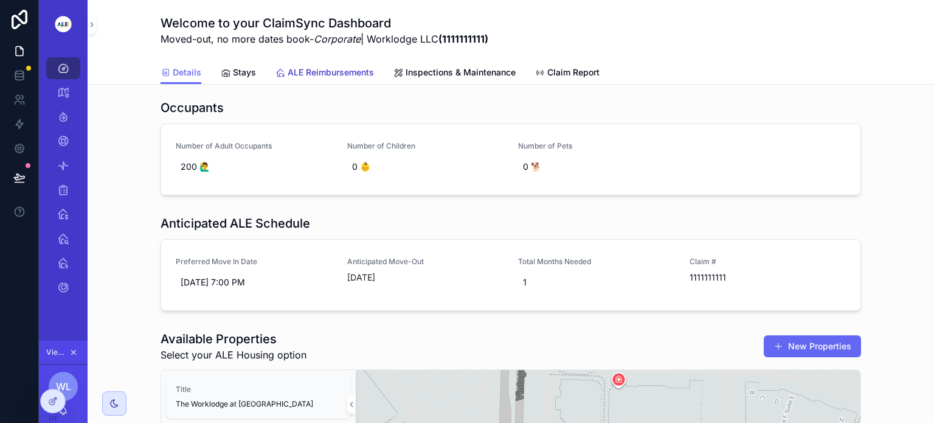
click at [331, 70] on span "ALE Reimbursements" at bounding box center [331, 72] width 86 height 12
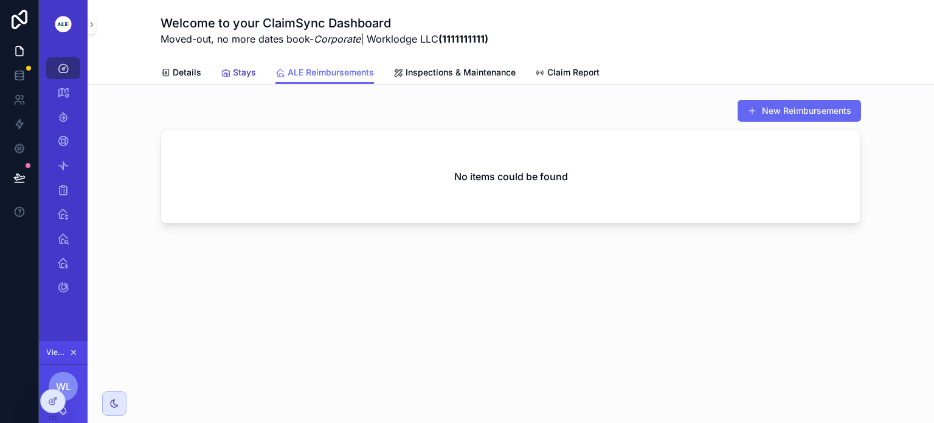
click at [233, 72] on span "Stays" at bounding box center [244, 72] width 23 height 12
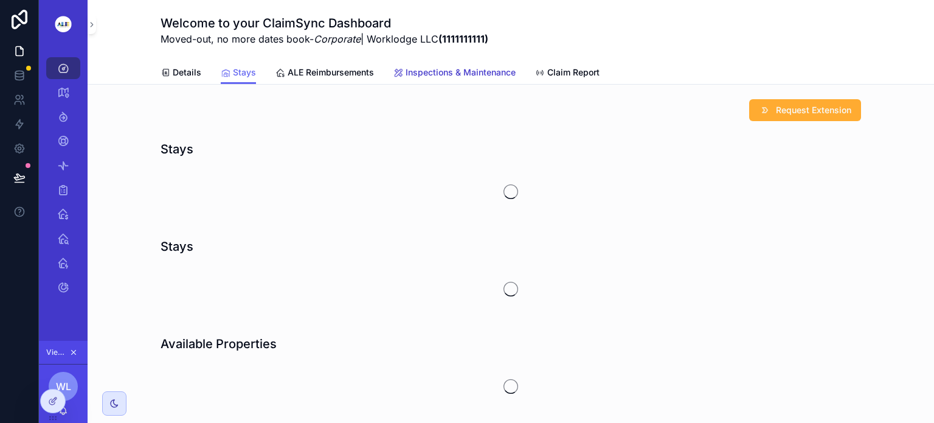
click at [436, 72] on span "Inspections & Maintenance" at bounding box center [461, 72] width 110 height 12
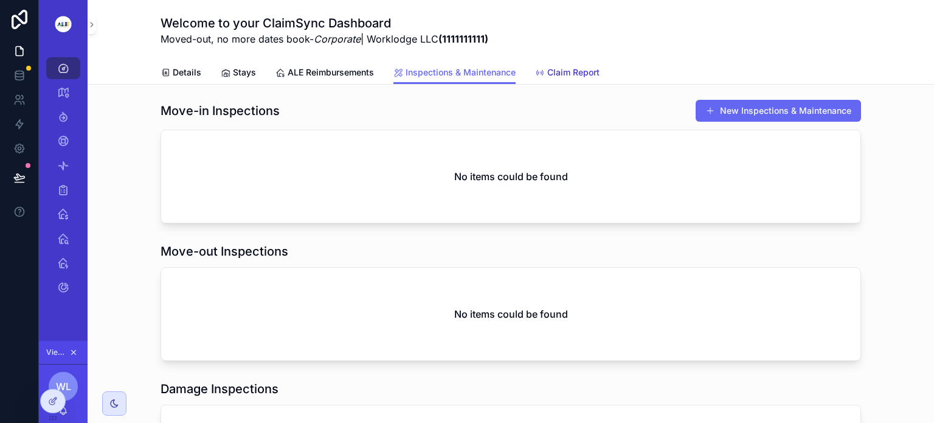
click at [554, 73] on span "Claim Report" at bounding box center [573, 72] width 52 height 12
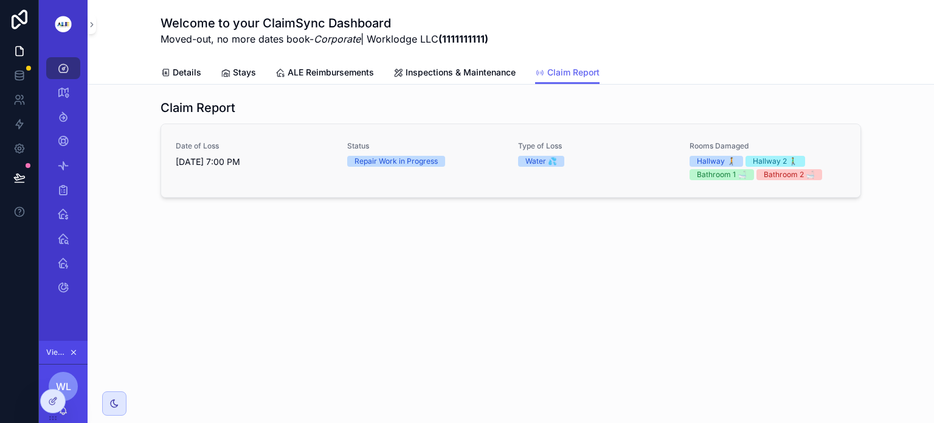
click at [292, 159] on span "[DATE] 7:00 PM" at bounding box center [254, 162] width 157 height 12
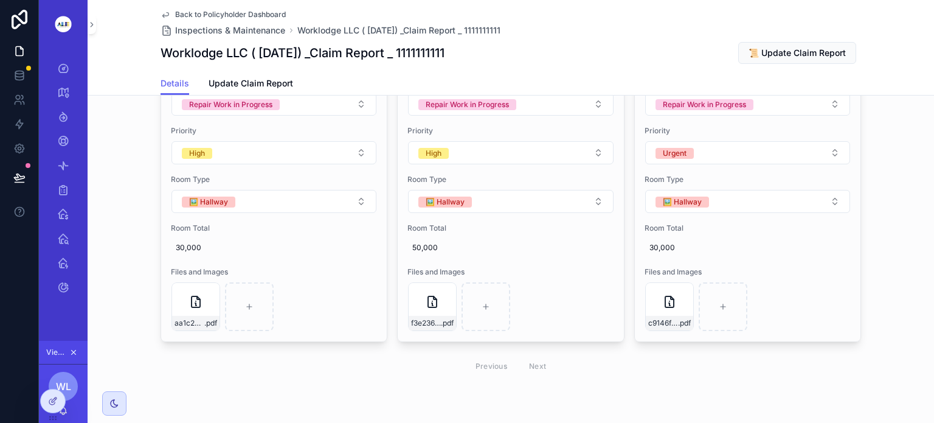
scroll to position [3747, 0]
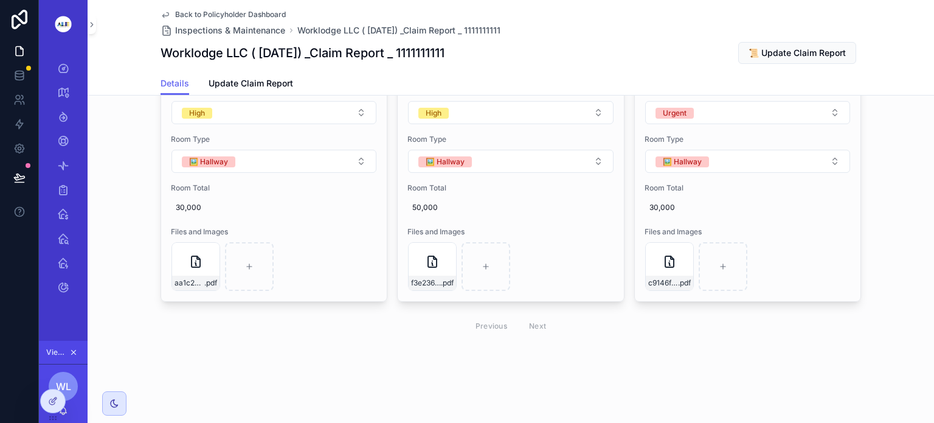
click at [533, 325] on div "Previous Next" at bounding box center [511, 325] width 88 height 19
click at [61, 287] on icon "scrollable content" at bounding box center [63, 287] width 12 height 12
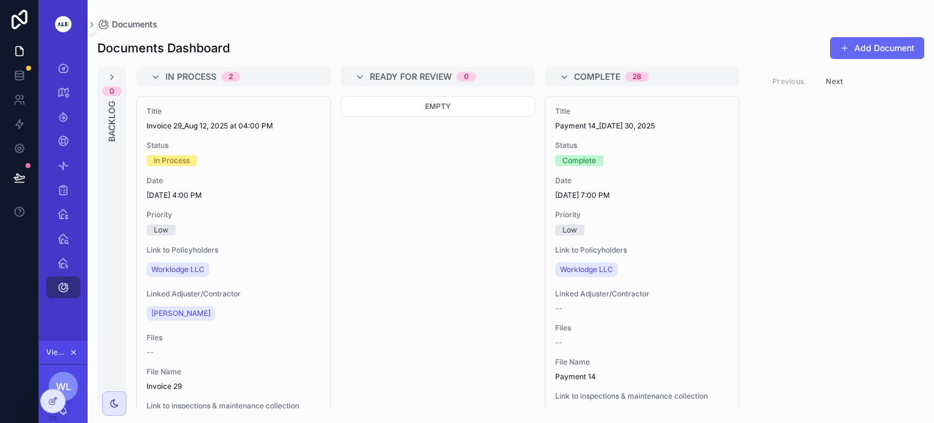
click at [839, 80] on button "Next" at bounding box center [834, 81] width 34 height 19
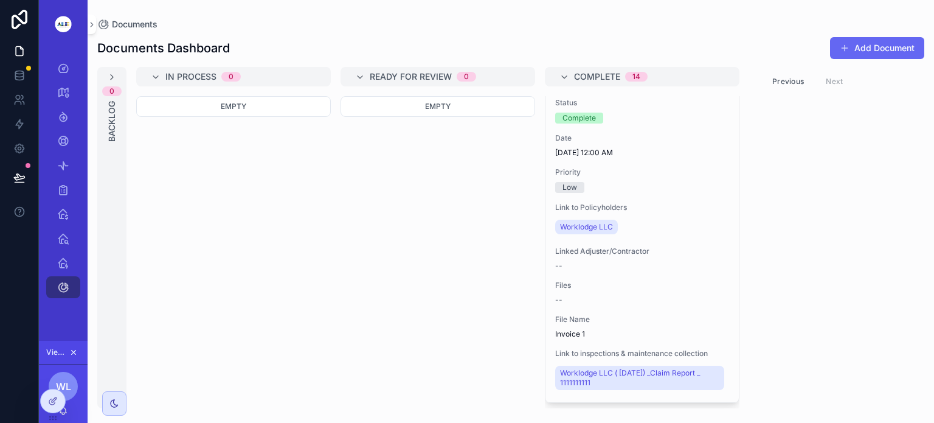
scroll to position [4771, 0]
click at [63, 66] on icon "scrollable content" at bounding box center [63, 68] width 12 height 12
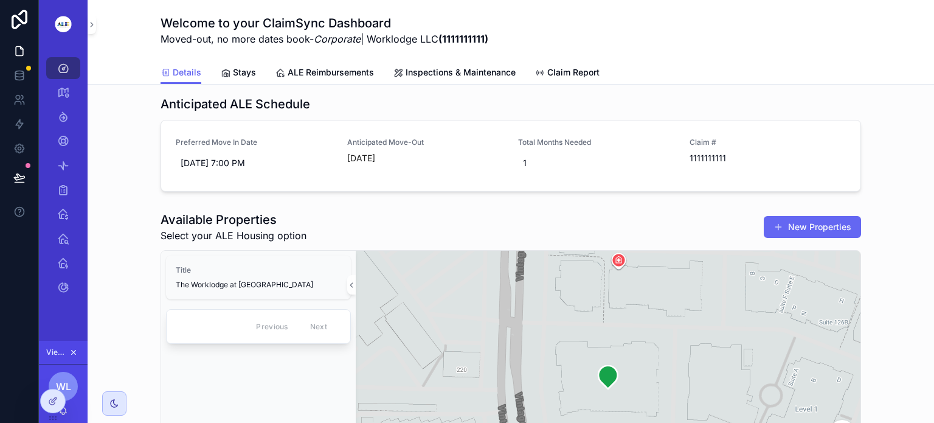
scroll to position [119, 0]
